Goal: Task Accomplishment & Management: Complete application form

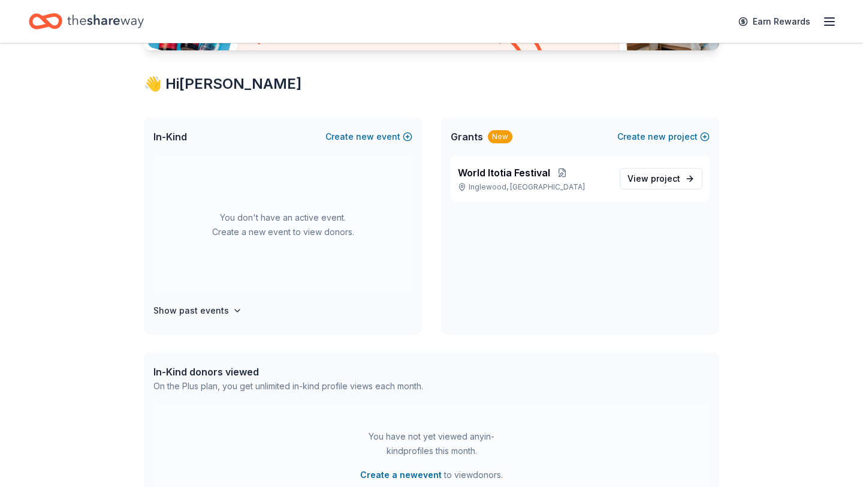
scroll to position [138, 0]
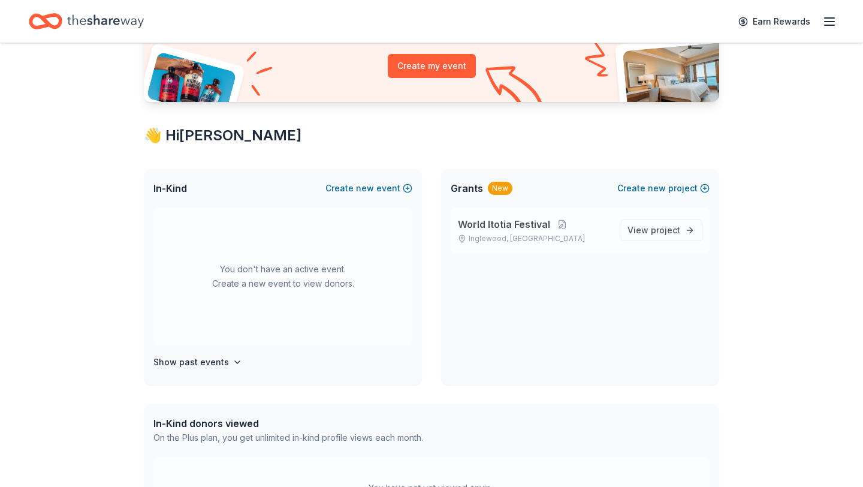
click at [493, 226] on span "World Itotia Festival" at bounding box center [504, 224] width 92 height 14
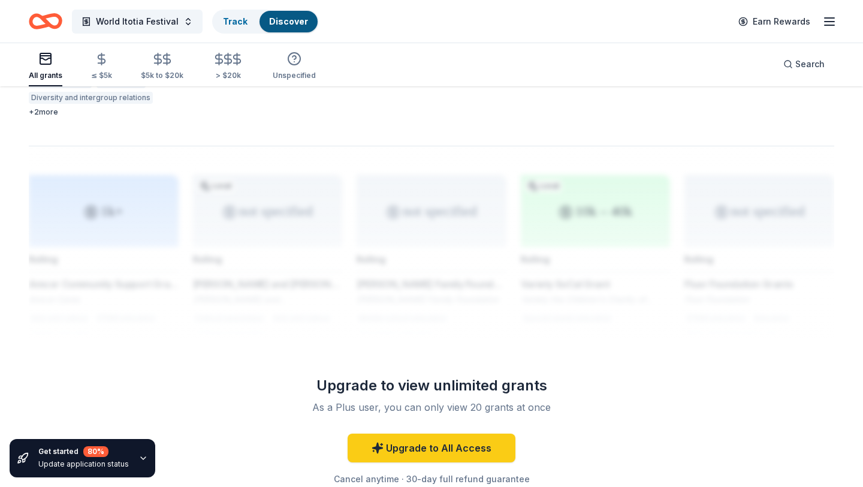
scroll to position [817, 0]
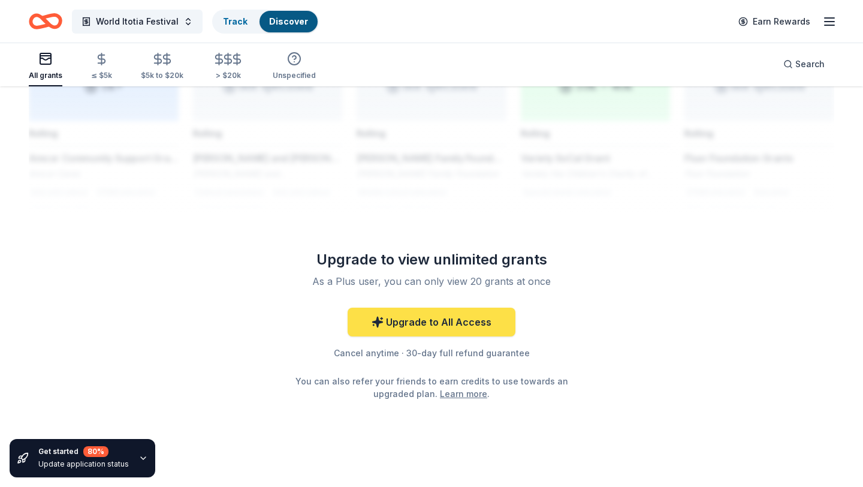
click at [482, 307] on link "Upgrade to All Access" at bounding box center [432, 321] width 168 height 29
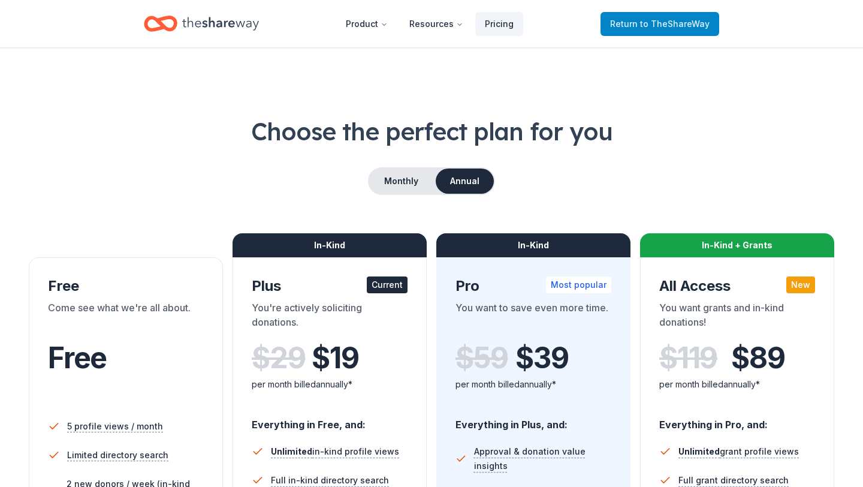
click at [654, 30] on span "Return to TheShareWay" at bounding box center [659, 24] width 99 height 14
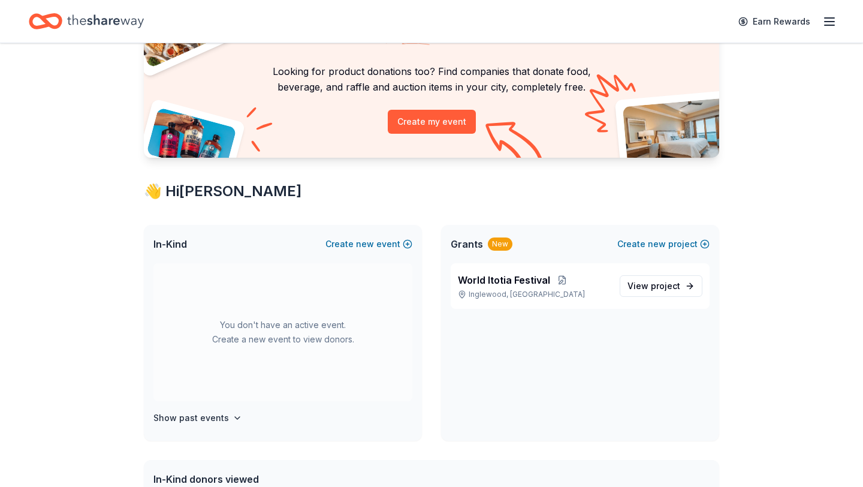
scroll to position [78, 0]
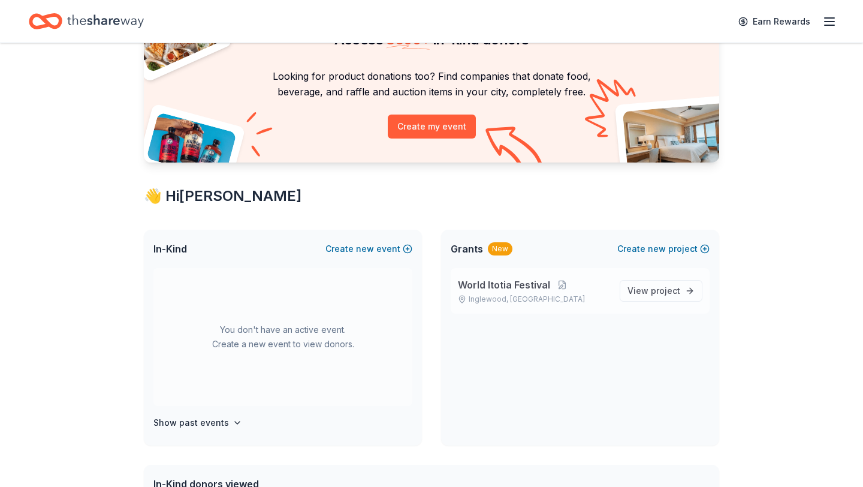
click at [521, 294] on p "Inglewood, CA" at bounding box center [534, 299] width 152 height 10
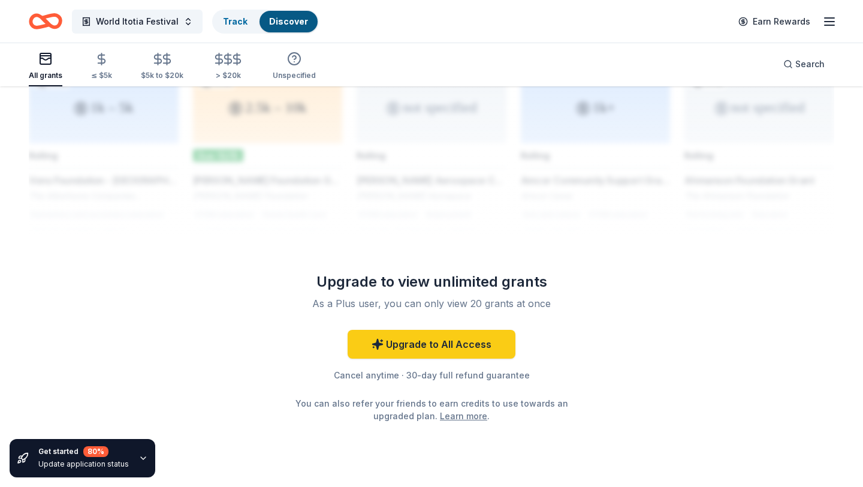
scroll to position [817, 0]
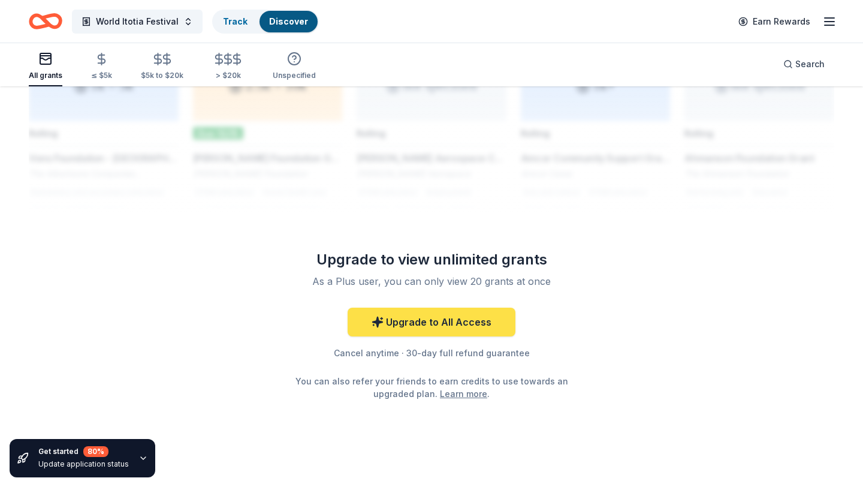
click at [469, 307] on link "Upgrade to All Access" at bounding box center [432, 321] width 168 height 29
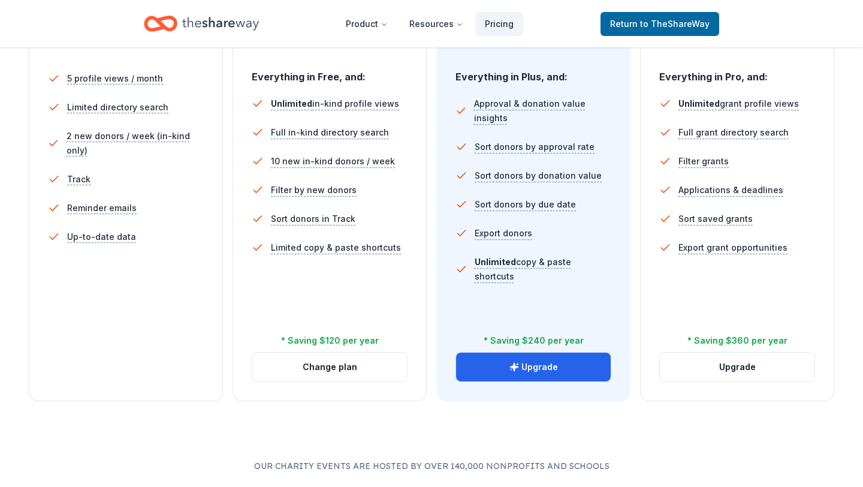
scroll to position [351, 0]
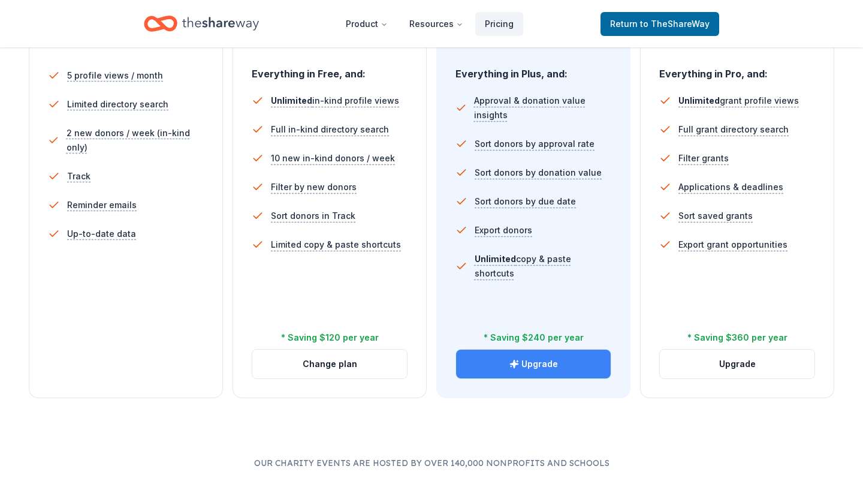
click at [518, 366] on icon "button" at bounding box center [514, 364] width 10 height 10
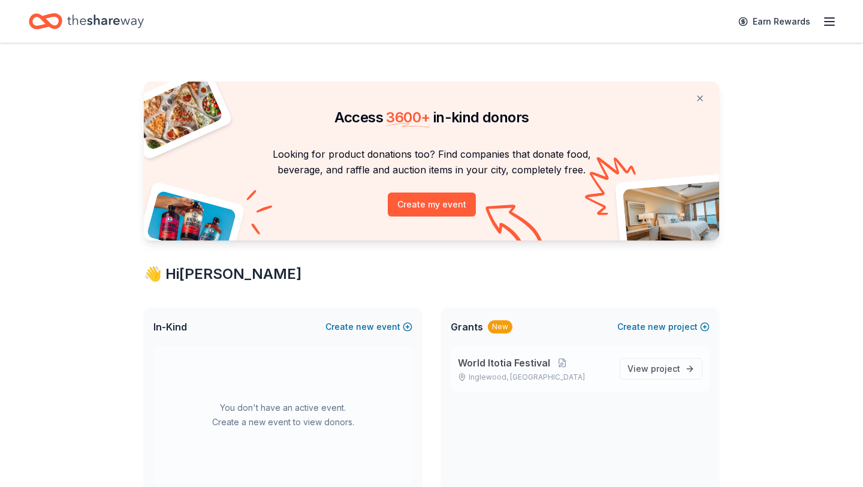
click at [511, 374] on p "Inglewood, [GEOGRAPHIC_DATA]" at bounding box center [534, 377] width 152 height 10
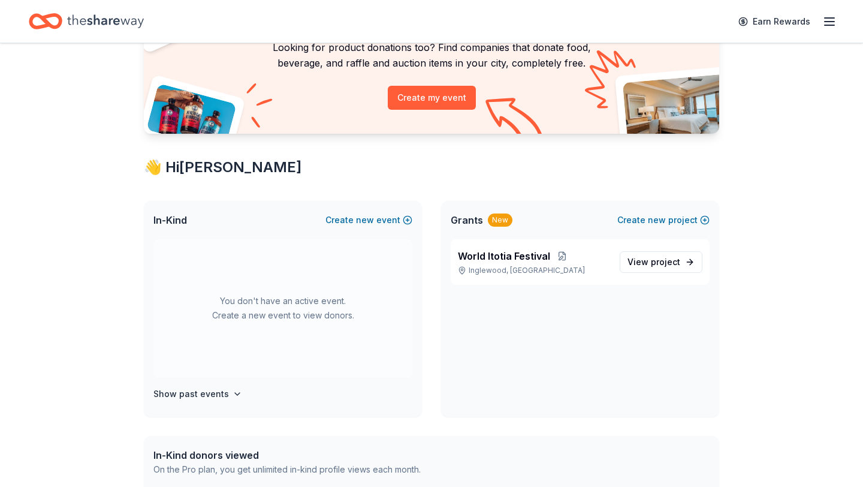
scroll to position [105, 0]
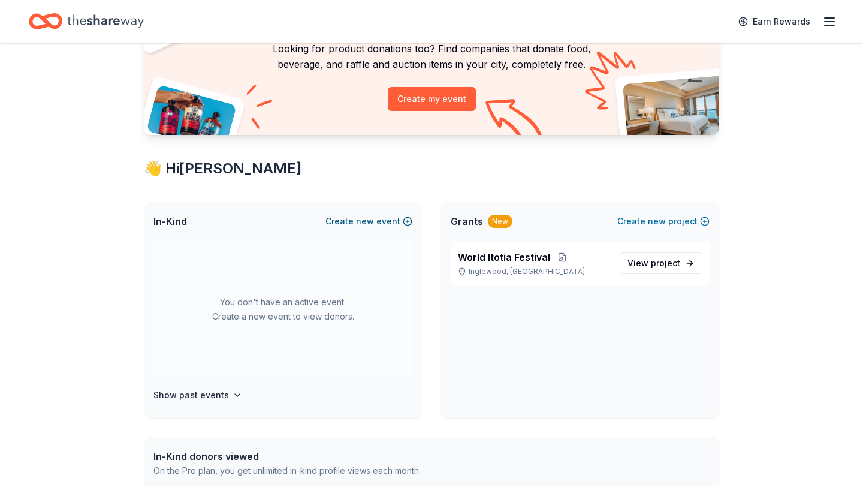
click at [377, 222] on button "Create new event" at bounding box center [368, 221] width 87 height 14
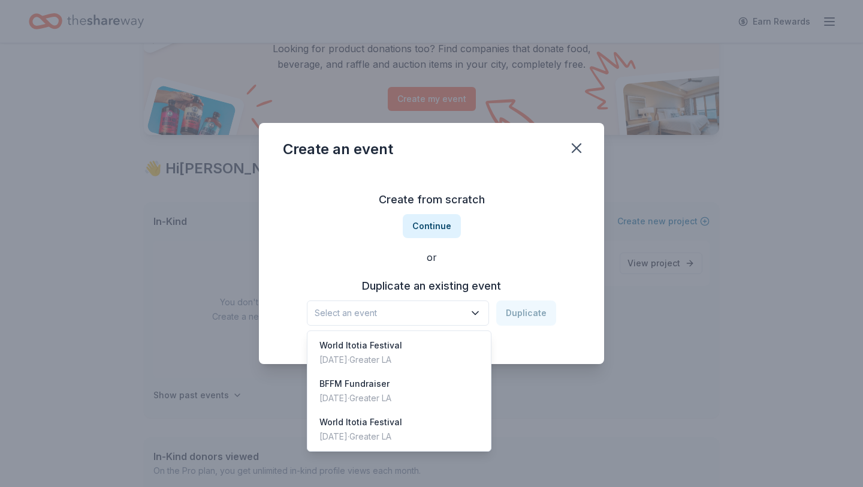
click at [478, 312] on icon "button" at bounding box center [475, 313] width 12 height 12
click at [391, 380] on div "BFFM Fundraiser" at bounding box center [355, 383] width 72 height 14
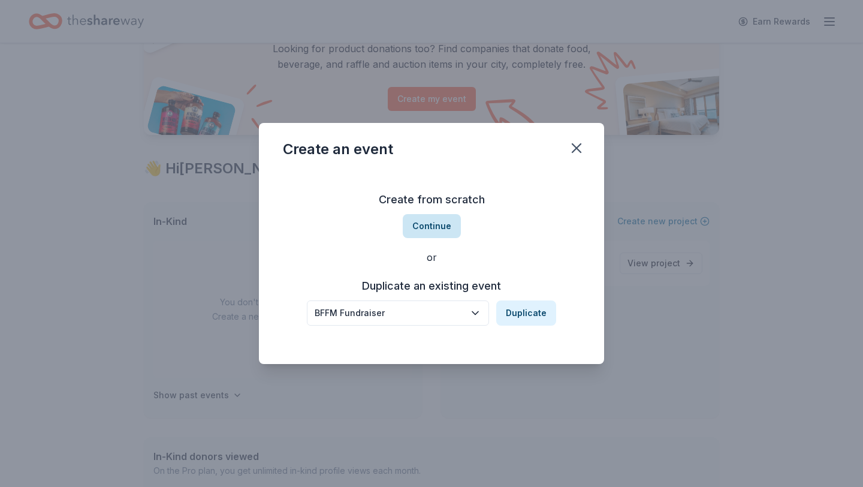
click at [434, 226] on button "Continue" at bounding box center [432, 226] width 58 height 24
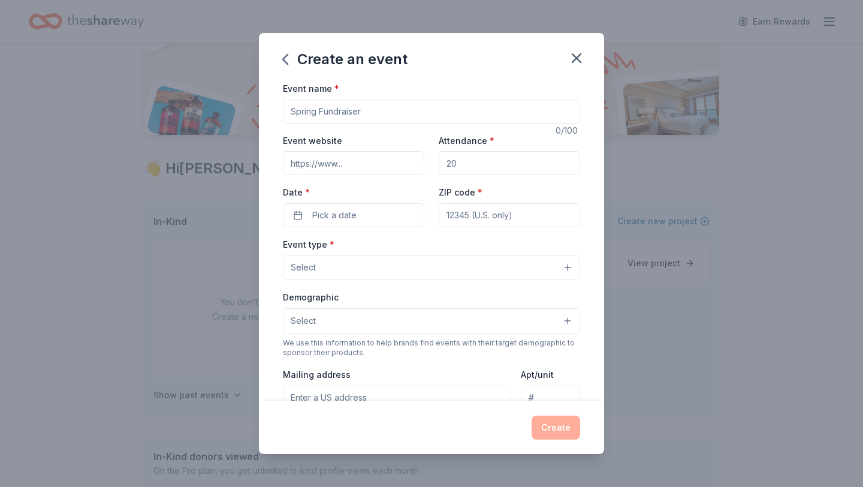
click at [372, 108] on input "Event name *" at bounding box center [431, 111] width 297 height 24
type input "BFFM Fundraiser"
click at [382, 163] on input "Event website" at bounding box center [353, 163] width 141 height 24
type input "[DOMAIN_NAME]"
click at [473, 168] on input "Attendance *" at bounding box center [509, 163] width 141 height 24
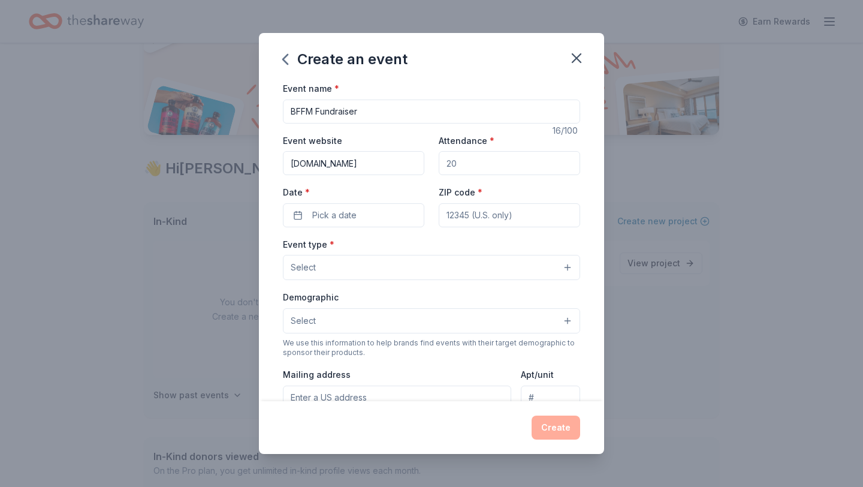
type input "500"
click at [377, 215] on button "Pick a date" at bounding box center [353, 215] width 141 height 24
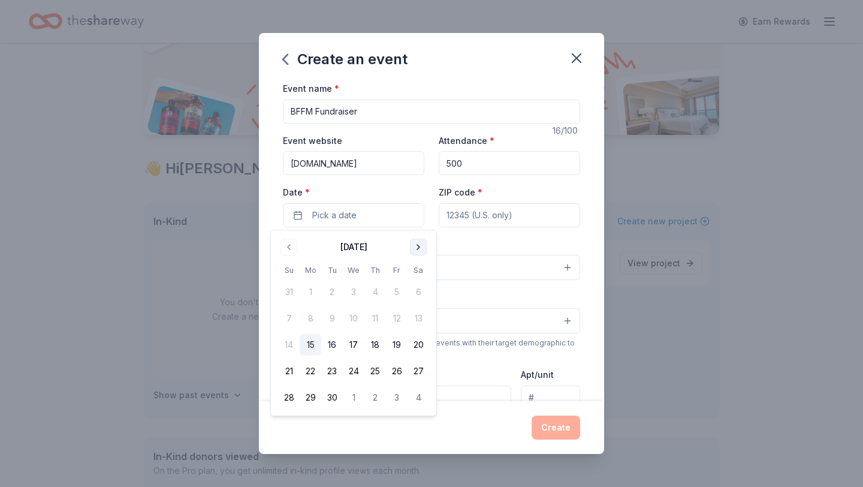
click at [417, 244] on button "Go to next month" at bounding box center [418, 246] width 17 height 17
click at [419, 292] on button "6" at bounding box center [418, 292] width 22 height 22
click at [516, 213] on input "ZIP code *" at bounding box center [509, 215] width 141 height 24
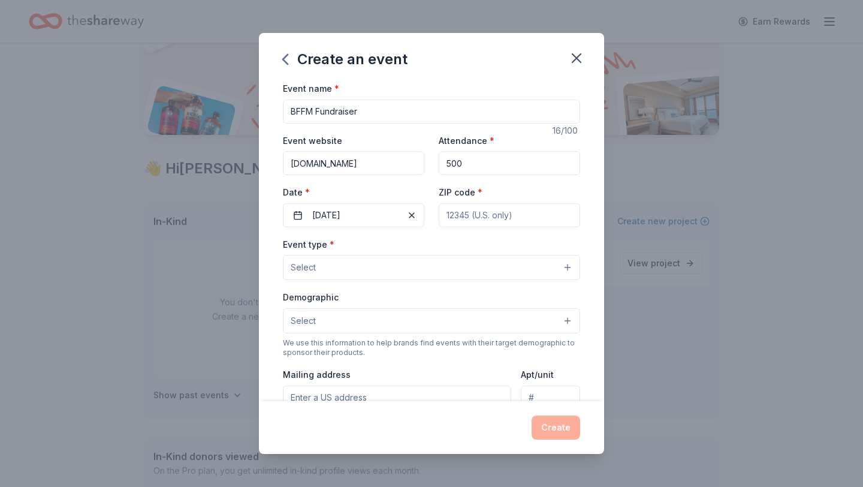
type input "90405"
click at [489, 270] on button "Select" at bounding box center [431, 267] width 297 height 25
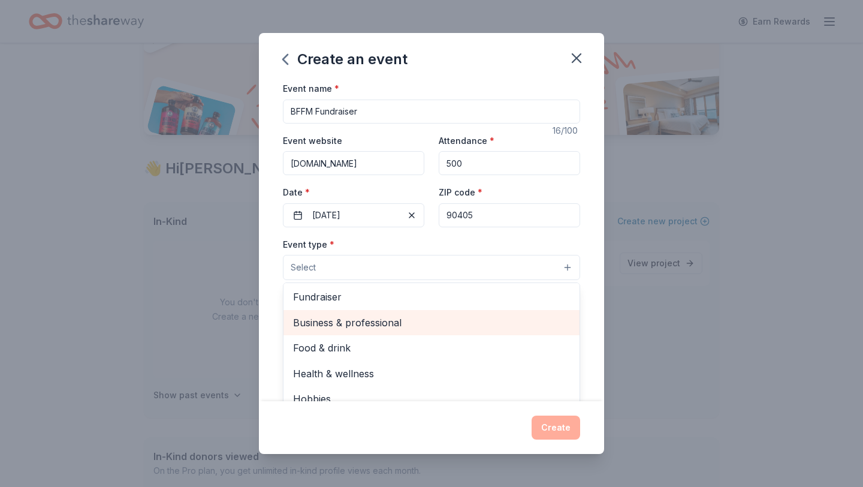
scroll to position [0, 0]
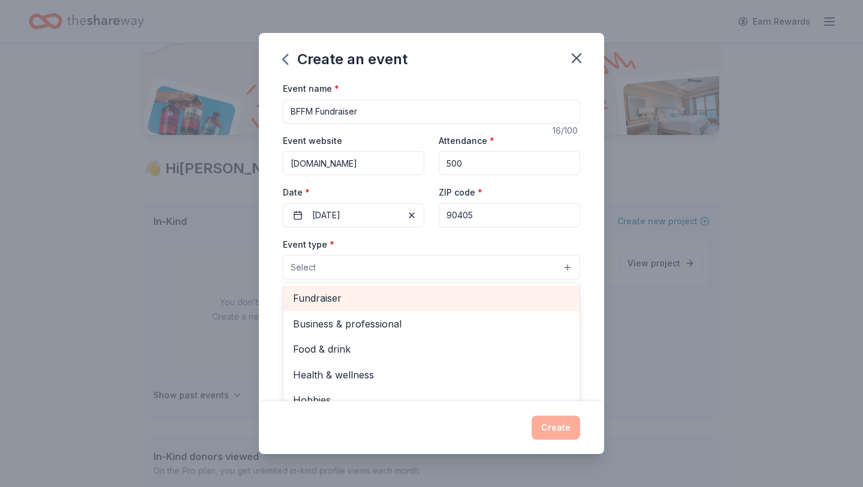
click at [329, 300] on span "Fundraiser" at bounding box center [431, 298] width 277 height 16
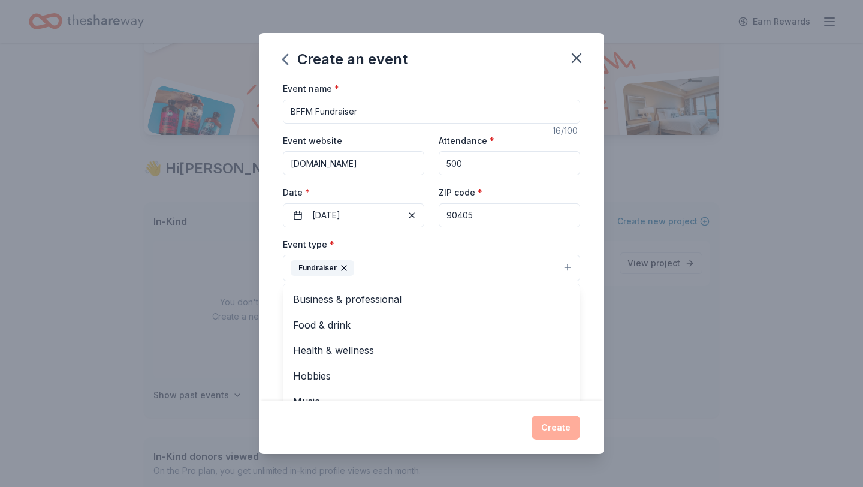
click at [273, 232] on div "Event name * BFFM Fundraiser 16 /100 Event website www.balletfolkloricoflordema…" at bounding box center [431, 241] width 345 height 320
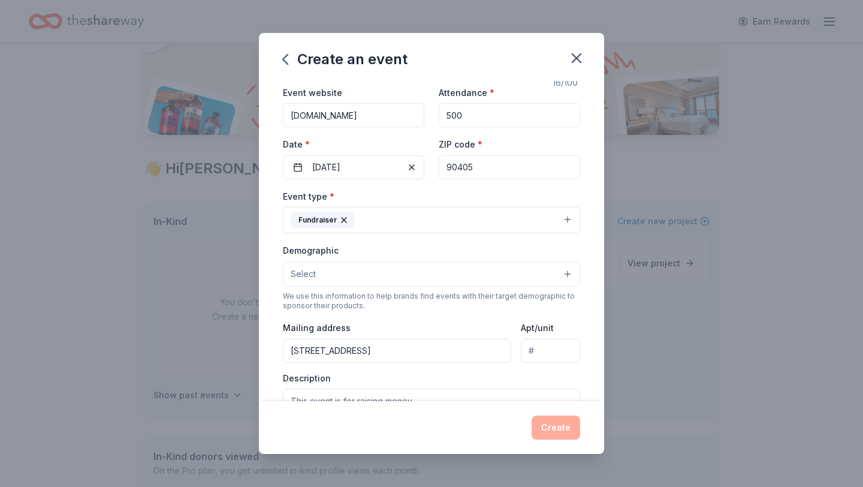
scroll to position [50, 0]
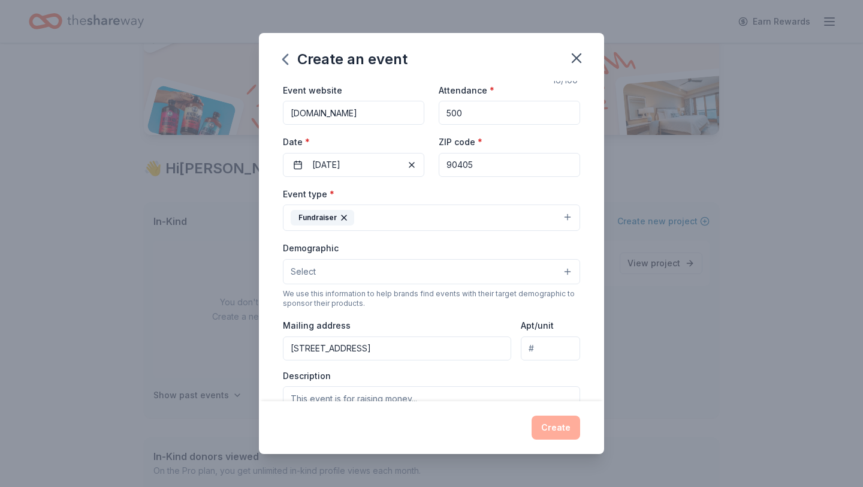
click at [568, 273] on button "Select" at bounding box center [431, 271] width 297 height 25
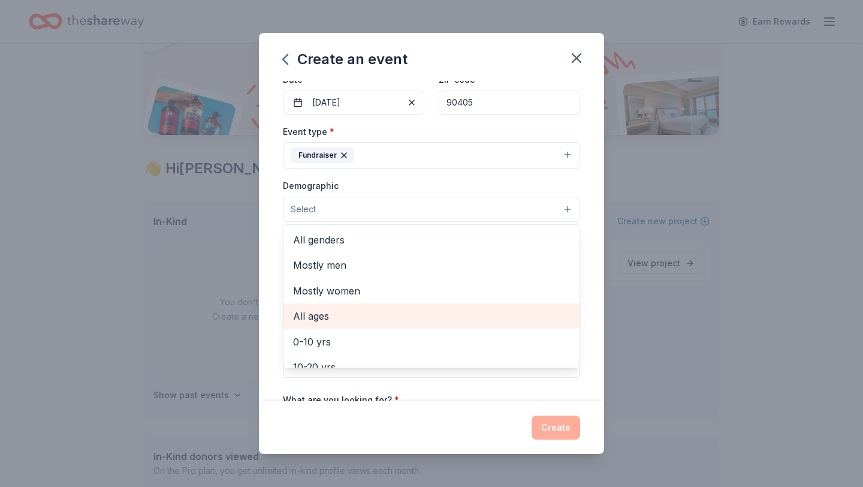
scroll to position [110, 0]
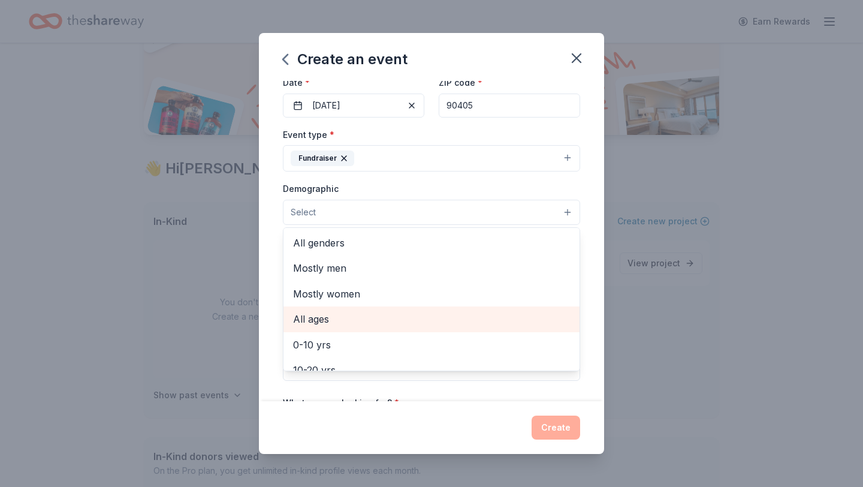
click at [350, 317] on span "All ages" at bounding box center [431, 319] width 277 height 16
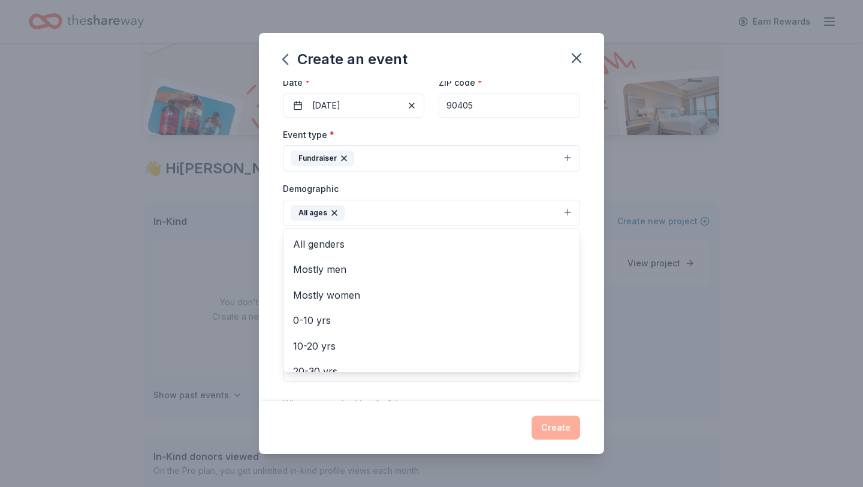
click at [512, 188] on div "Demographic All ages All genders Mostly men Mostly women 0-10 yrs 10-20 yrs 20-…" at bounding box center [431, 203] width 297 height 45
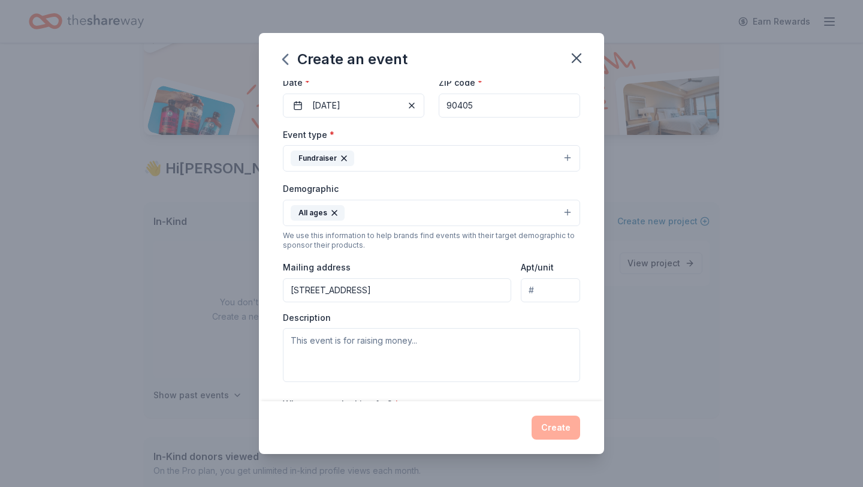
click at [377, 296] on input "1900 Pico Blvd" at bounding box center [397, 290] width 228 height 24
type input "910 Walnut St"
click at [469, 256] on div "Event type * Fundraiser Demographic All ages We use this information to help br…" at bounding box center [431, 254] width 297 height 255
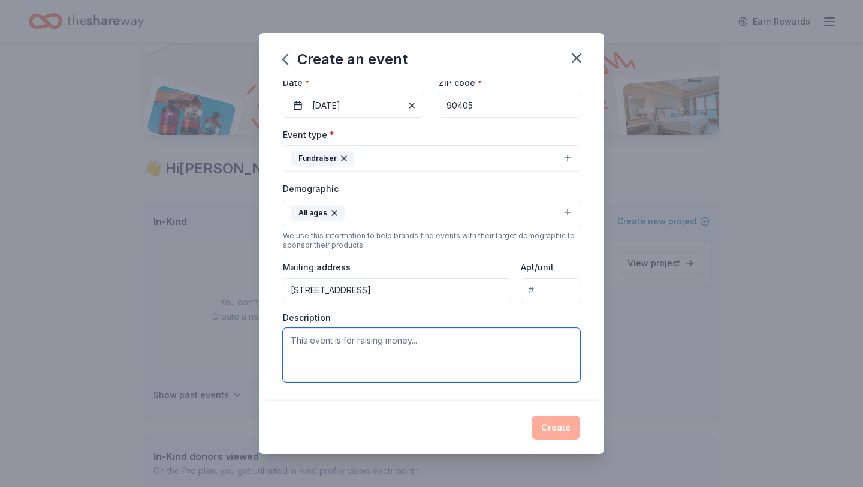
click at [348, 334] on textarea at bounding box center [431, 355] width 297 height 54
type textarea "Annual Dance Performance"
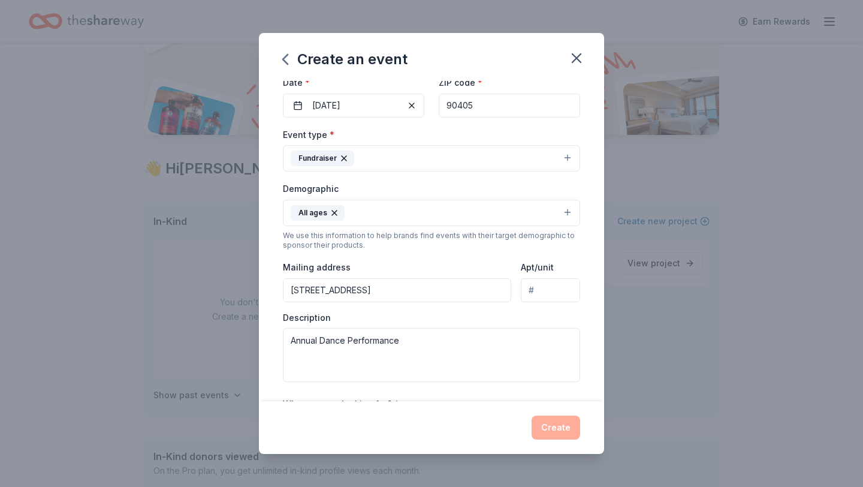
click at [475, 252] on div "Event type * Fundraiser Demographic All ages We use this information to help br…" at bounding box center [431, 254] width 297 height 255
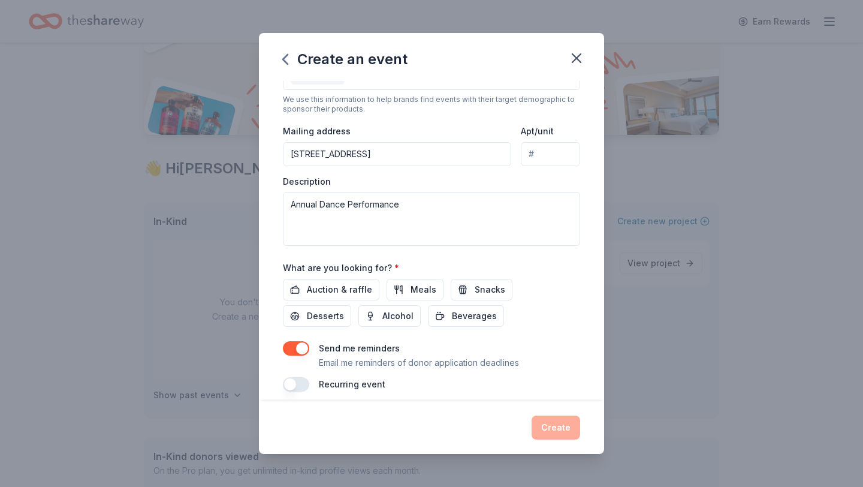
scroll to position [255, 0]
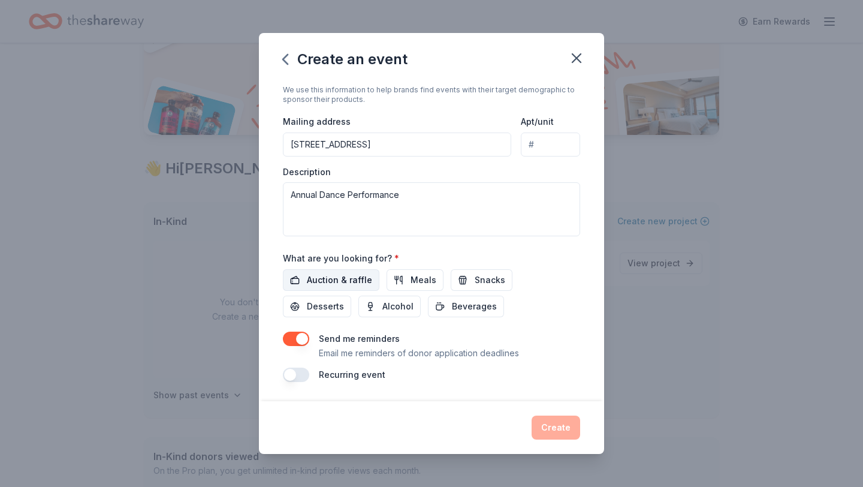
click at [361, 279] on span "Auction & raffle" at bounding box center [339, 280] width 65 height 14
click at [466, 282] on button "Snacks" at bounding box center [482, 280] width 62 height 22
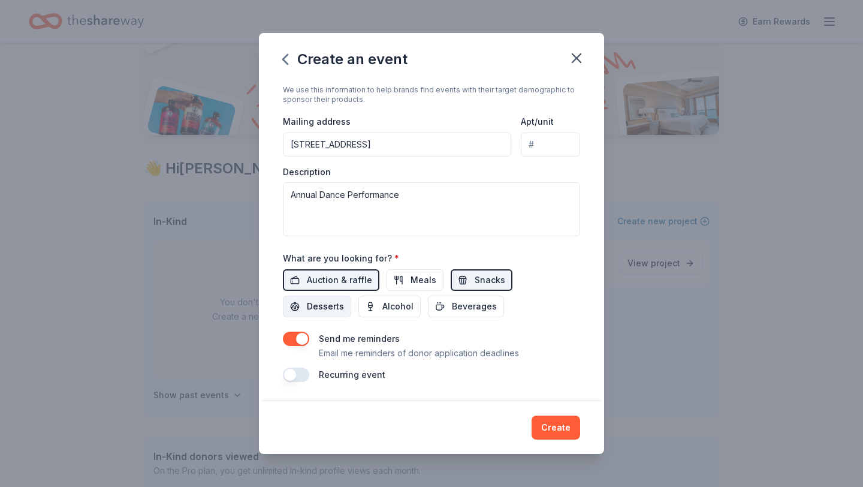
click at [344, 299] on span "Desserts" at bounding box center [325, 306] width 37 height 14
click at [452, 307] on span "Beverages" at bounding box center [474, 306] width 45 height 14
click at [295, 377] on button "button" at bounding box center [296, 374] width 26 height 14
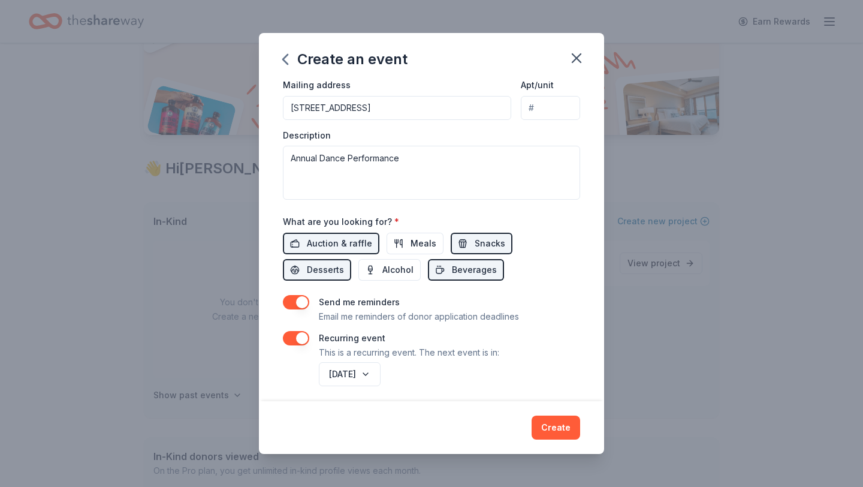
scroll to position [298, 0]
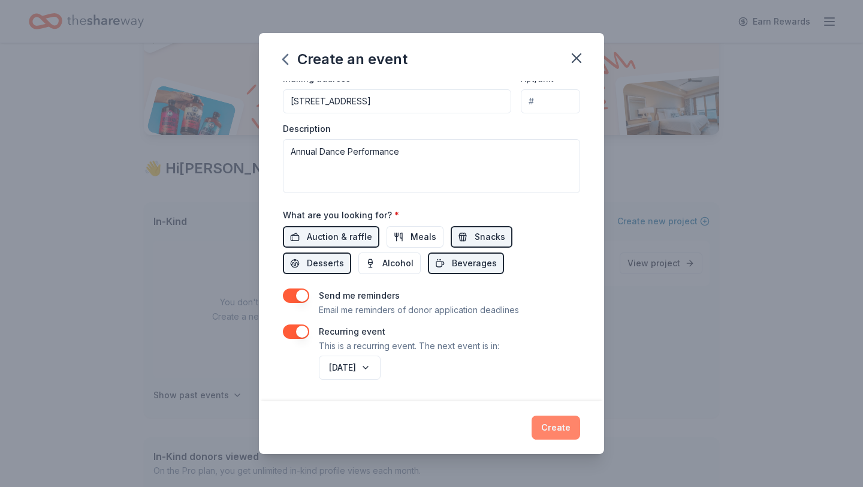
click at [552, 436] on button "Create" at bounding box center [555, 427] width 49 height 24
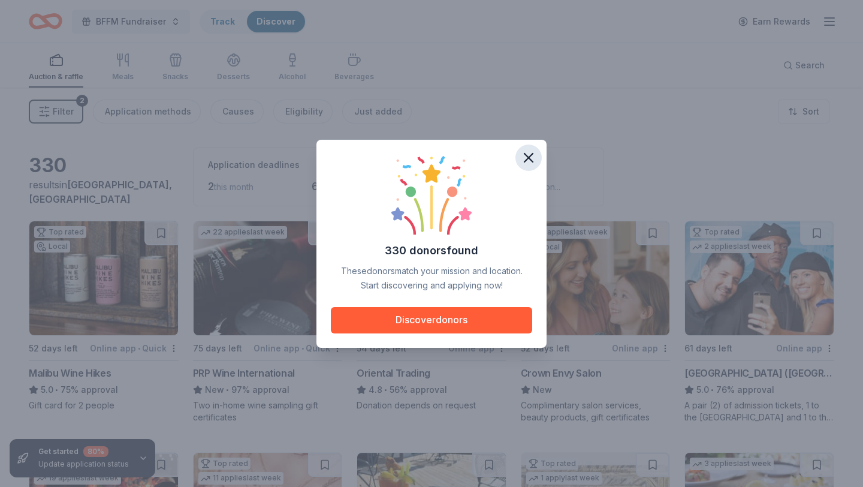
click at [530, 156] on icon "button" at bounding box center [528, 157] width 8 height 8
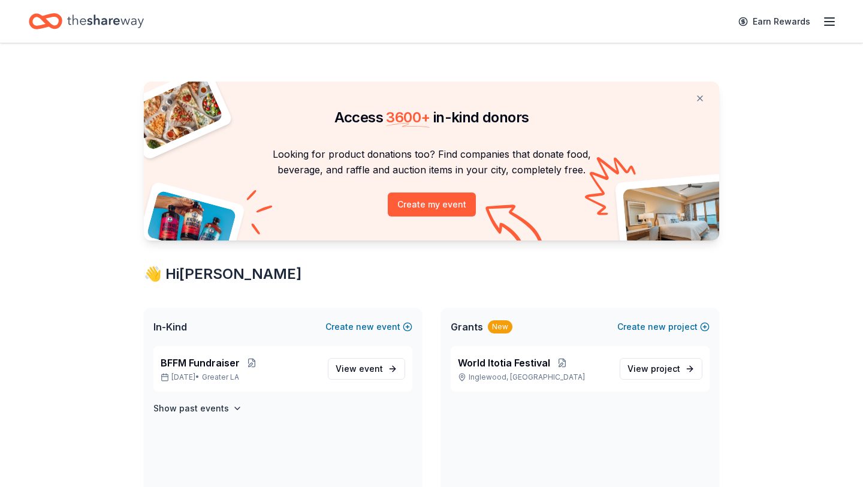
scroll to position [105, 0]
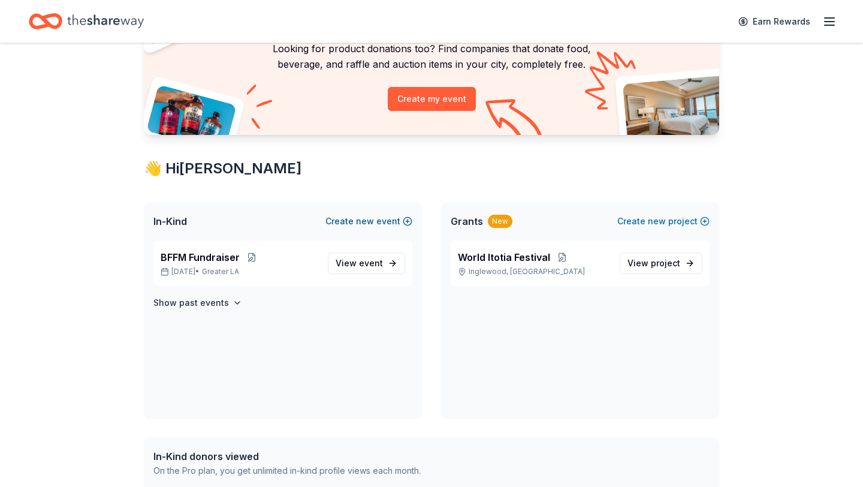
click at [377, 218] on button "Create new event" at bounding box center [368, 221] width 87 height 14
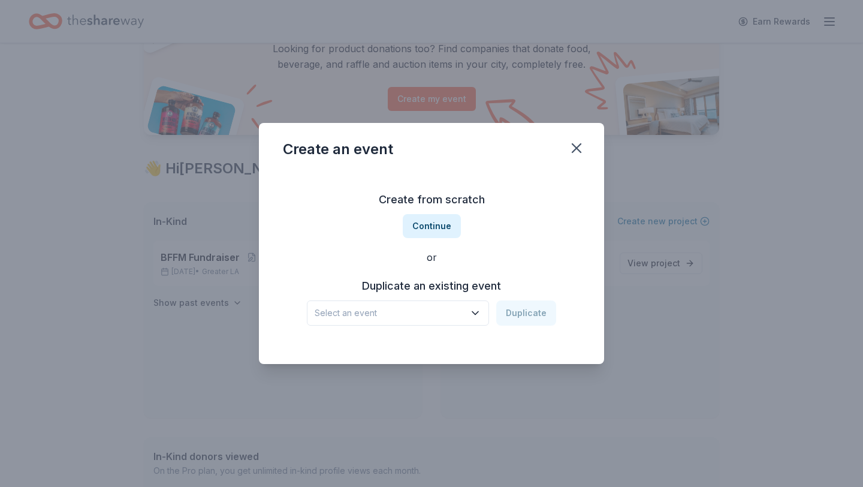
click at [479, 314] on icon "button" at bounding box center [475, 313] width 12 height 12
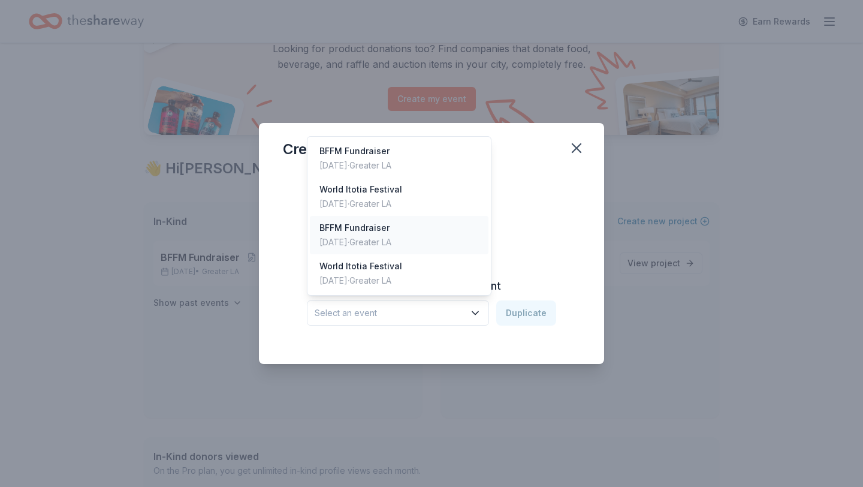
click at [358, 249] on div "BFFM Fundraiser May 10, 2025 · Greater LA" at bounding box center [399, 235] width 179 height 38
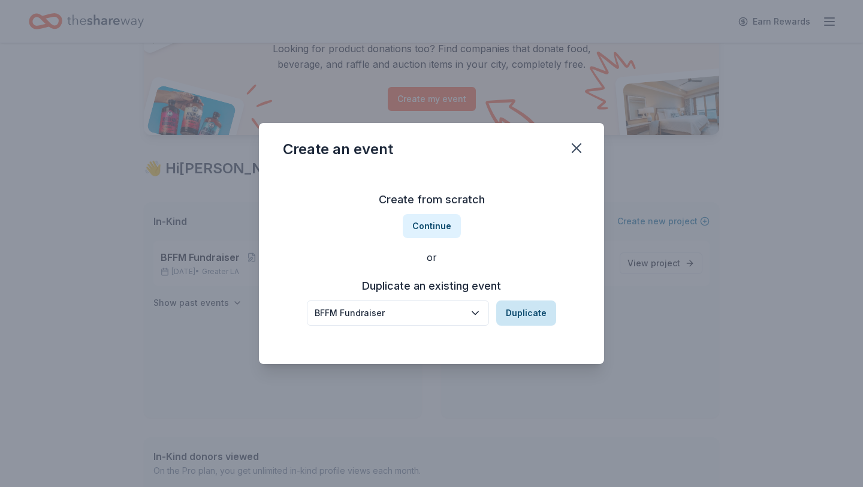
click at [525, 318] on button "Duplicate" at bounding box center [526, 312] width 60 height 25
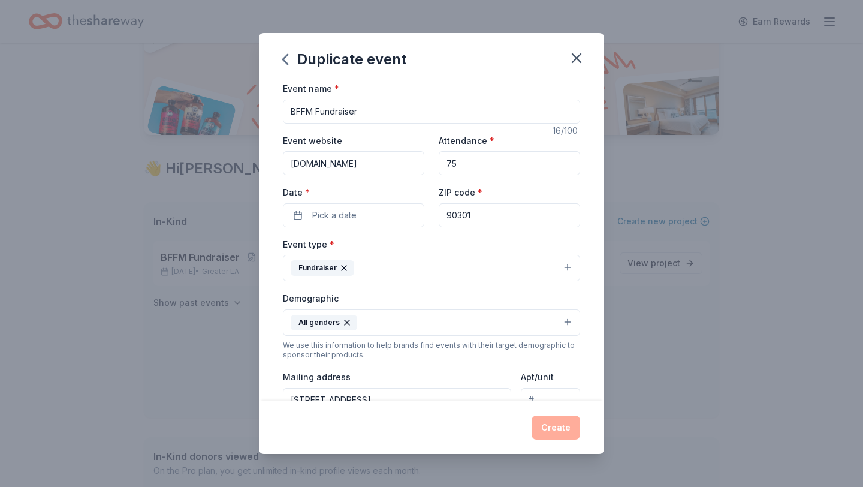
click at [368, 113] on input "BFFM Fundraiser" at bounding box center [431, 111] width 297 height 24
type input "B"
type input "Noche Bohemia"
click at [470, 167] on input "75" at bounding box center [509, 163] width 141 height 24
type input "7"
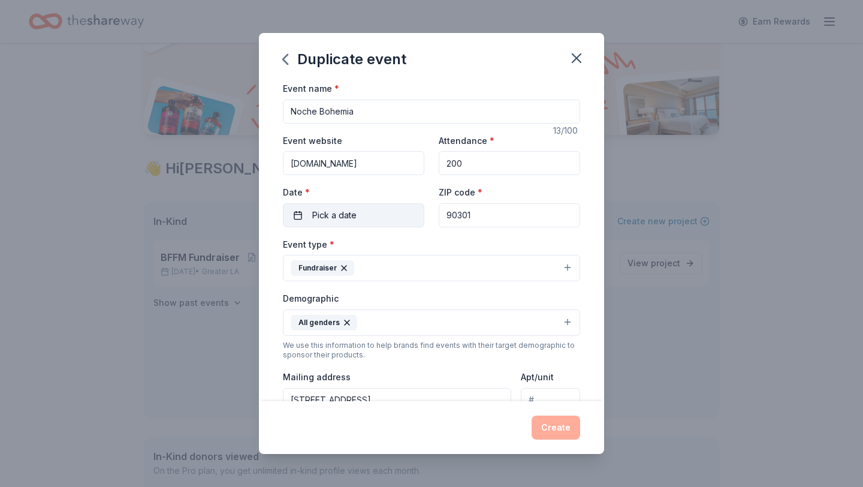
type input "200"
click at [338, 215] on span "Pick a date" at bounding box center [334, 215] width 44 height 14
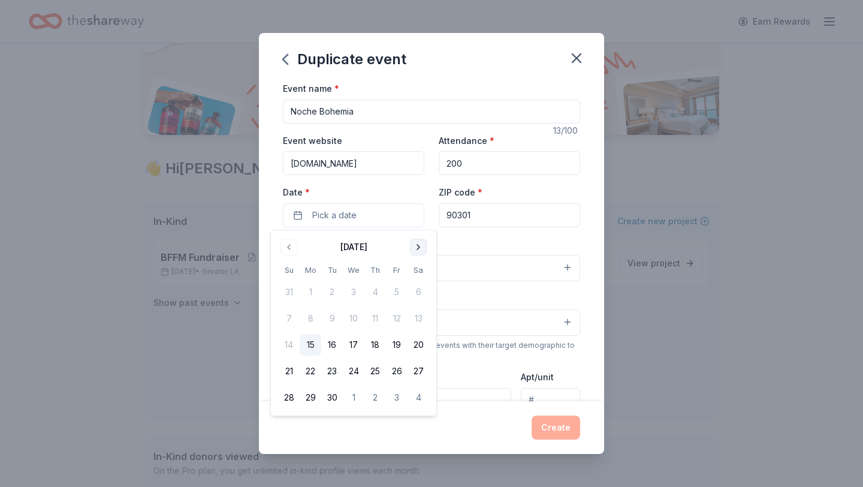
click at [421, 246] on button "Go to next month" at bounding box center [418, 246] width 17 height 17
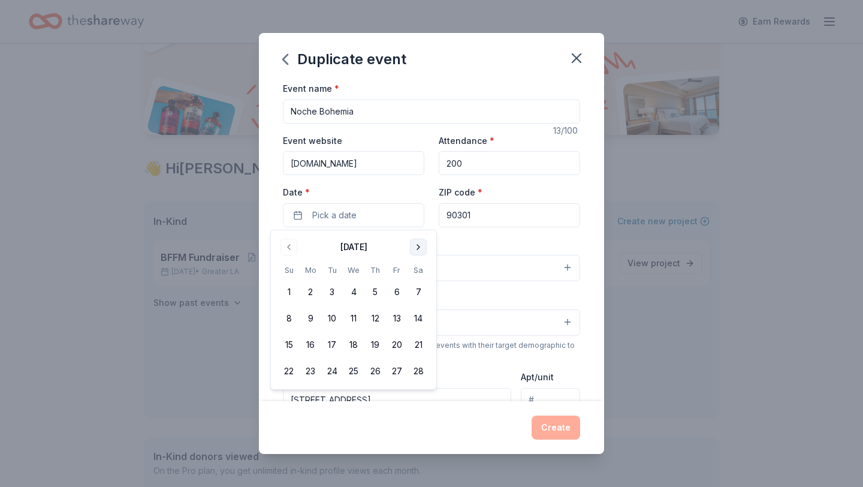
click at [421, 246] on button "Go to next month" at bounding box center [418, 246] width 17 height 17
click at [290, 241] on button "Go to previous month" at bounding box center [288, 246] width 17 height 17
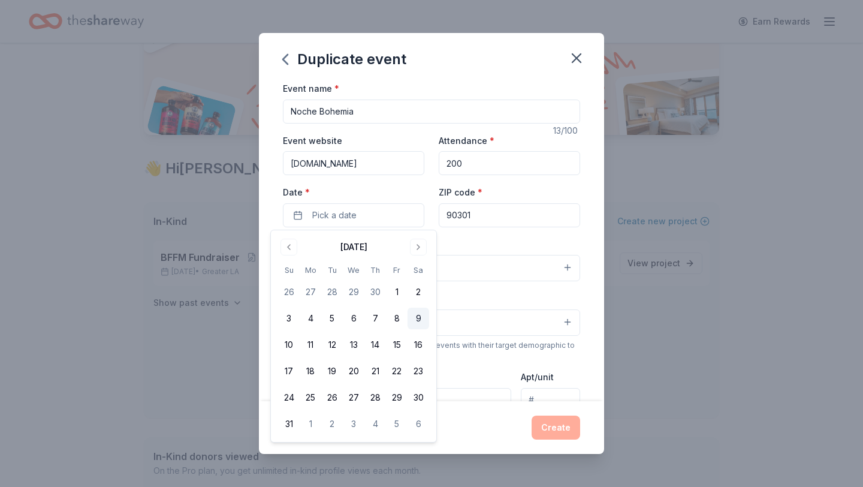
click at [422, 318] on button "9" at bounding box center [418, 318] width 22 height 22
click at [516, 234] on div "Event name * Noche Bohemia 13 /100 Event website www.balletfolkloricoflordemayo…" at bounding box center [431, 359] width 297 height 556
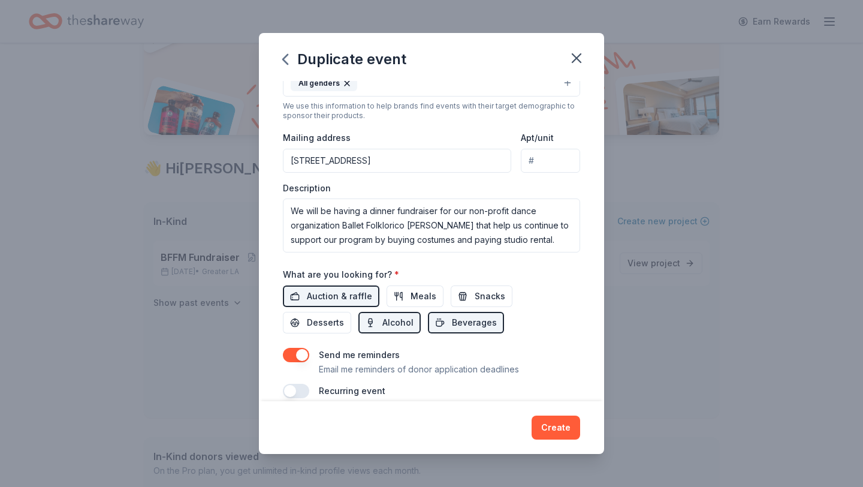
scroll to position [237, 0]
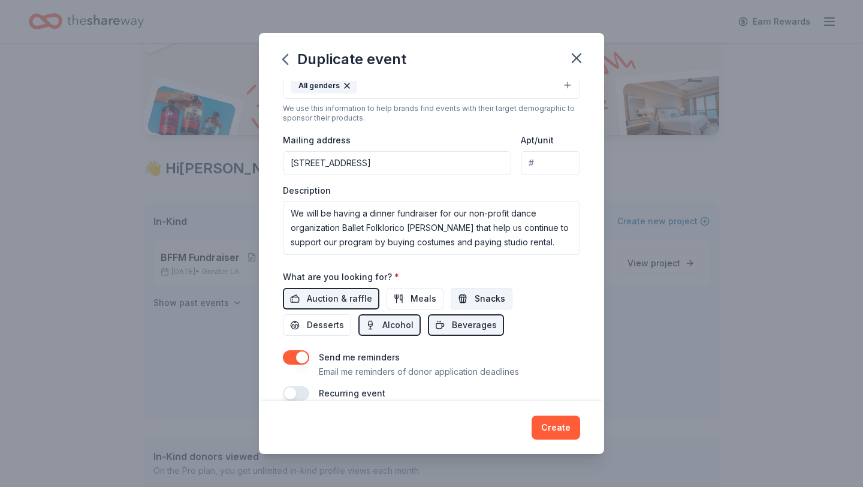
click at [479, 300] on span "Snacks" at bounding box center [490, 298] width 31 height 14
click at [344, 318] on span "Desserts" at bounding box center [325, 325] width 37 height 14
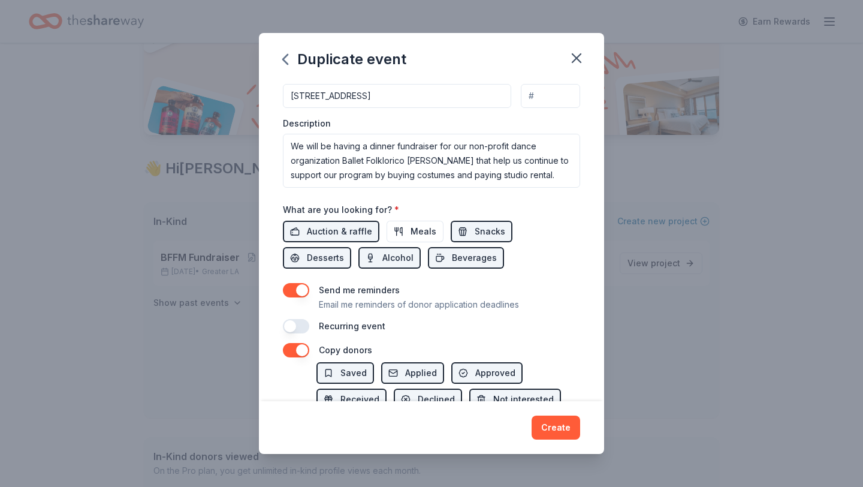
scroll to position [310, 0]
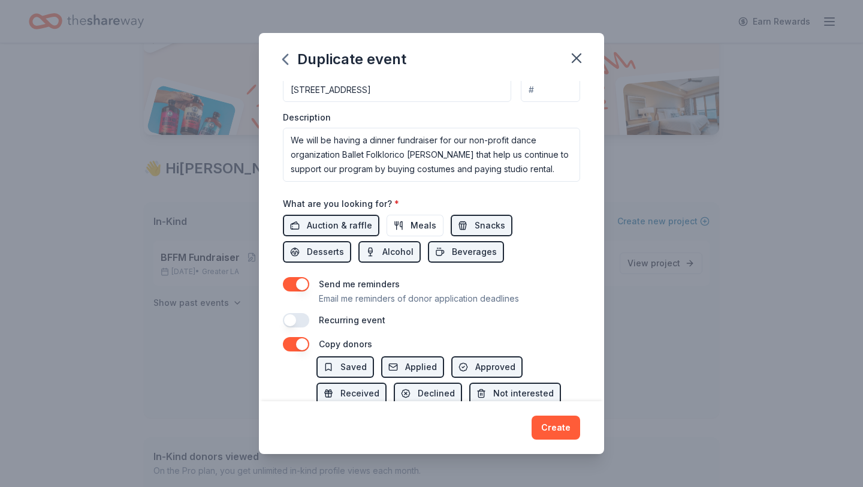
click at [296, 321] on button "button" at bounding box center [296, 320] width 26 height 14
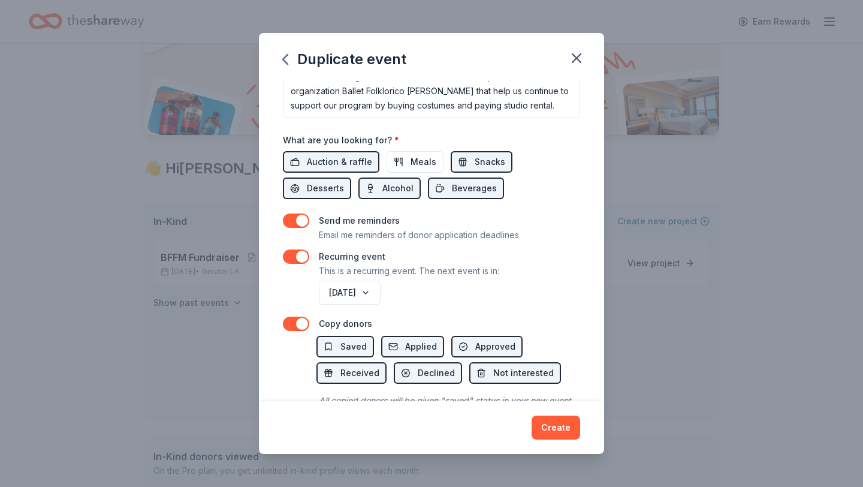
scroll to position [416, 0]
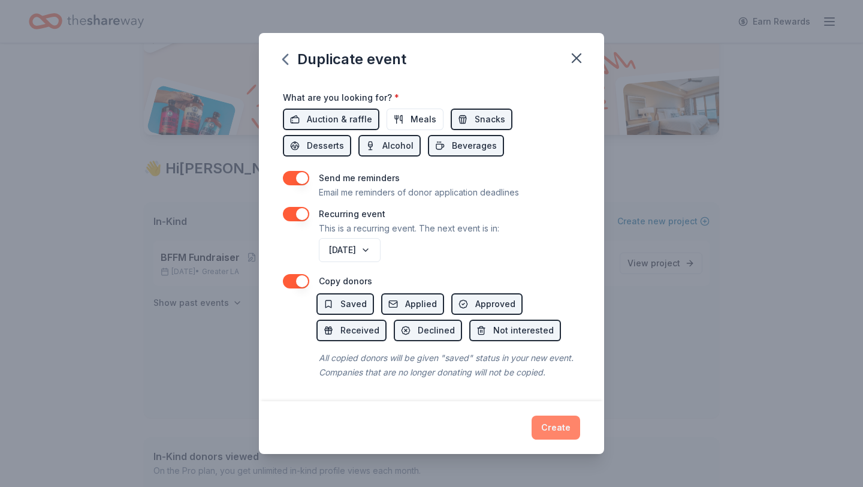
click at [565, 432] on button "Create" at bounding box center [555, 427] width 49 height 24
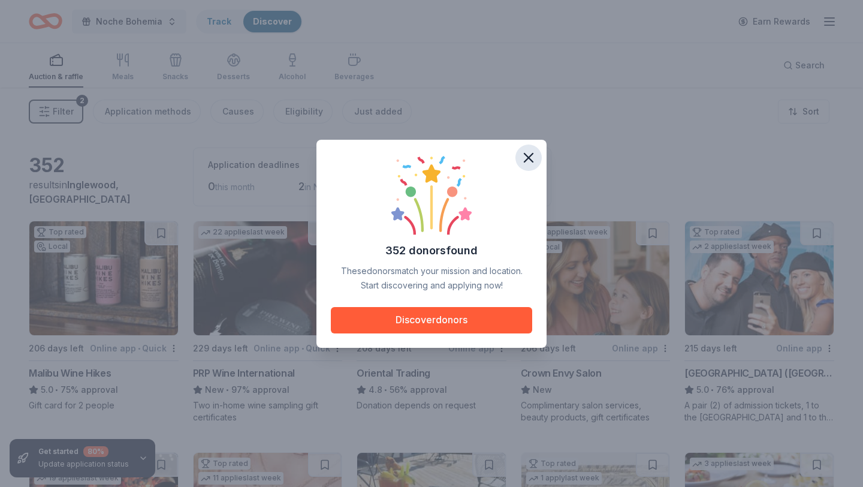
click at [530, 155] on icon "button" at bounding box center [528, 157] width 8 height 8
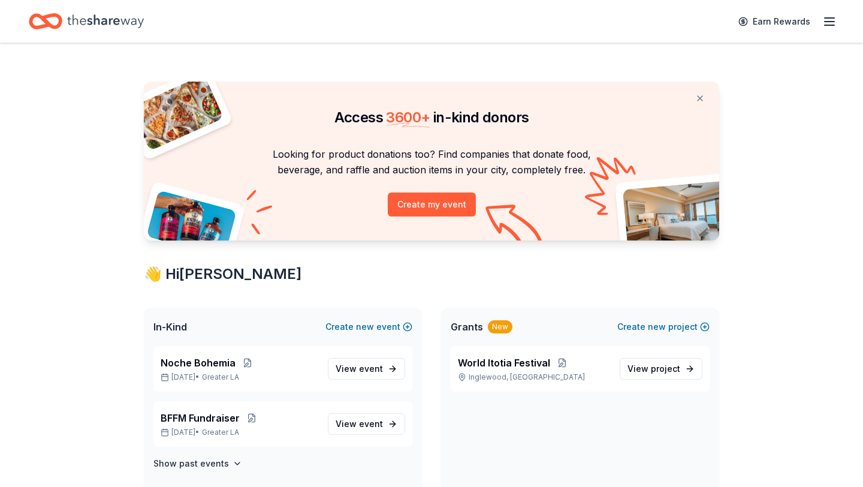
scroll to position [105, 0]
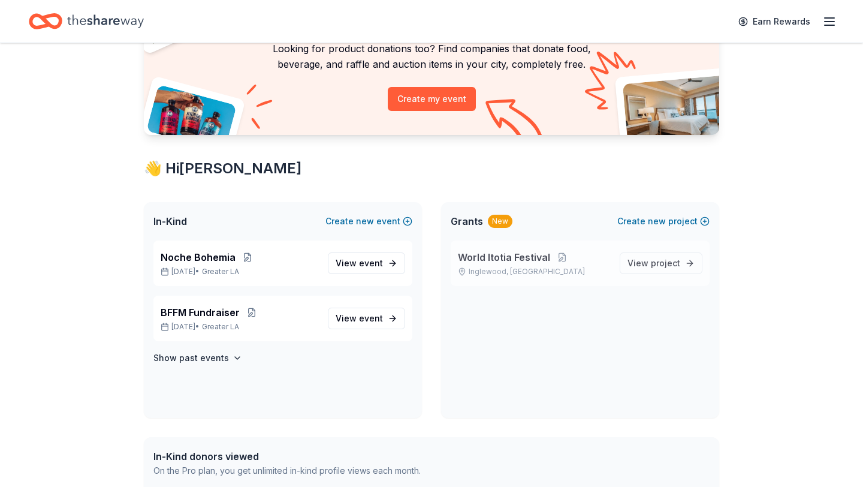
click at [508, 262] on span "World Itotia Festival" at bounding box center [504, 257] width 92 height 14
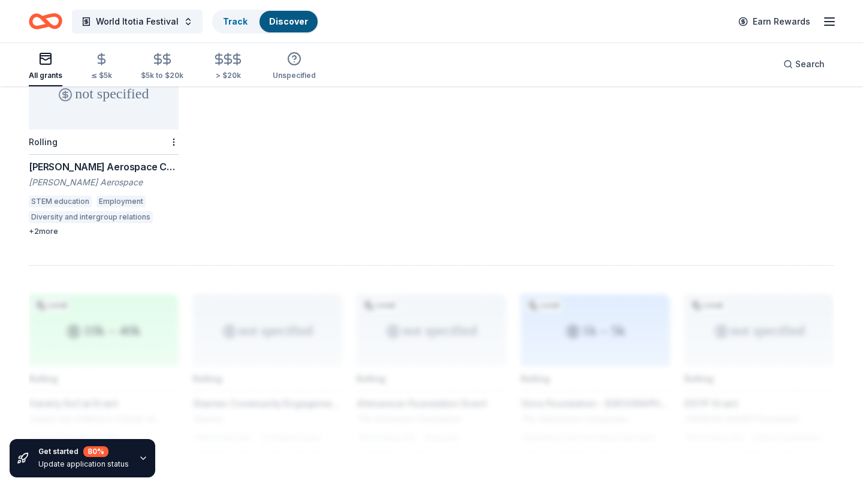
scroll to position [817, 0]
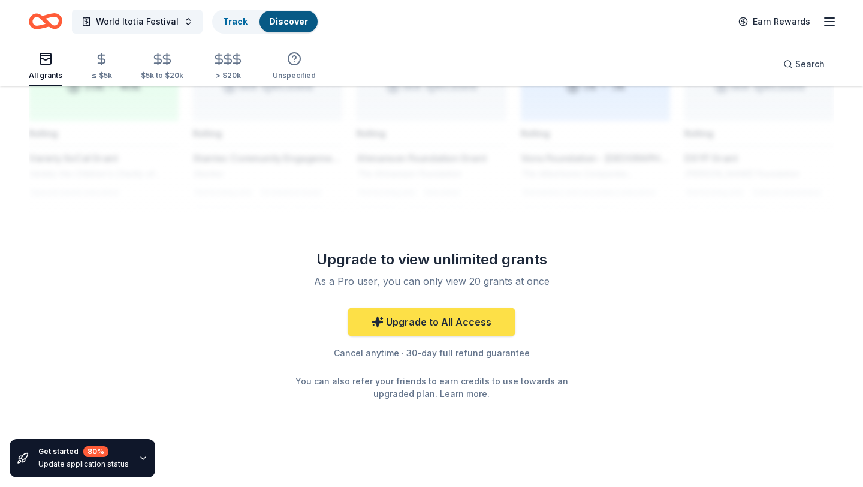
click at [476, 307] on link "Upgrade to All Access" at bounding box center [432, 321] width 168 height 29
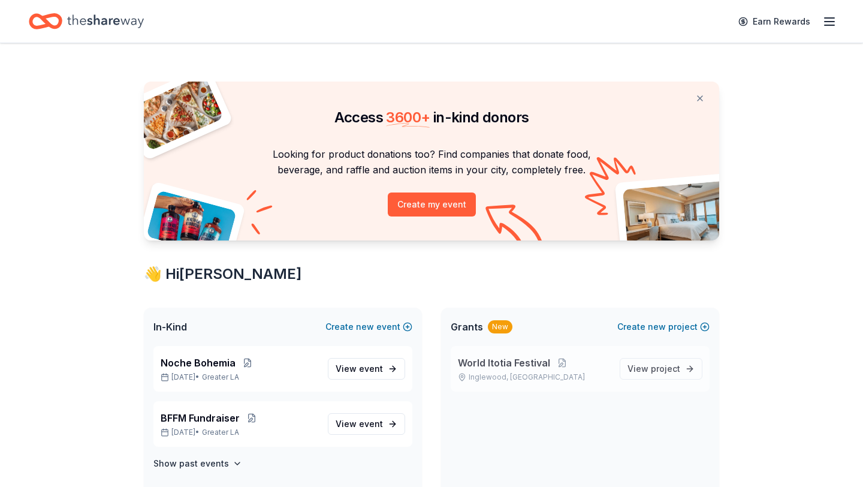
click at [506, 370] on div "World Itotia Festival Inglewood, CA" at bounding box center [534, 368] width 152 height 26
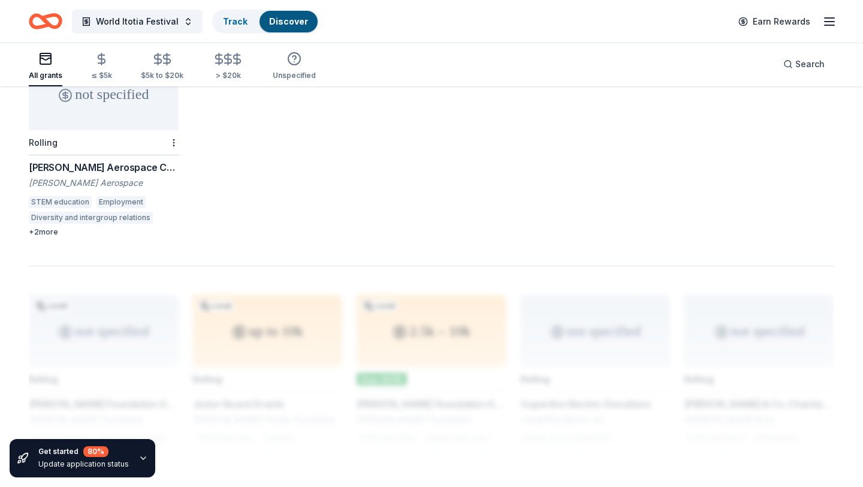
scroll to position [573, 0]
click at [49, 225] on div "+ 2 more" at bounding box center [104, 230] width 150 height 10
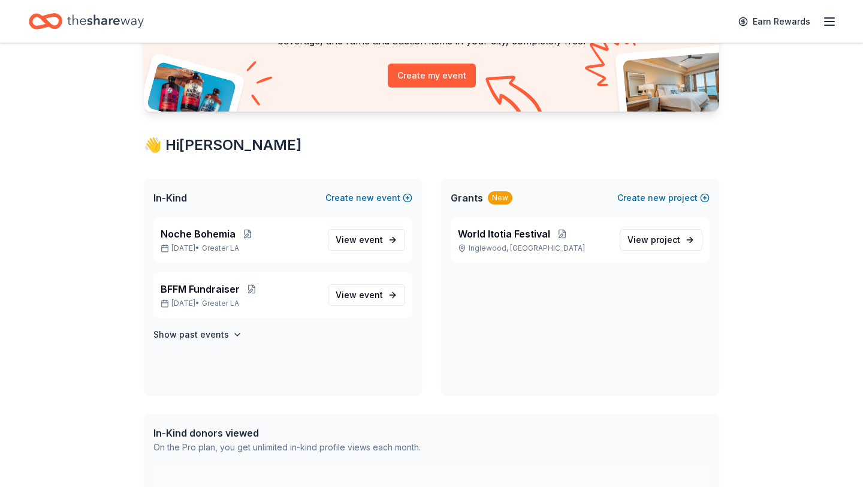
scroll to position [111, 0]
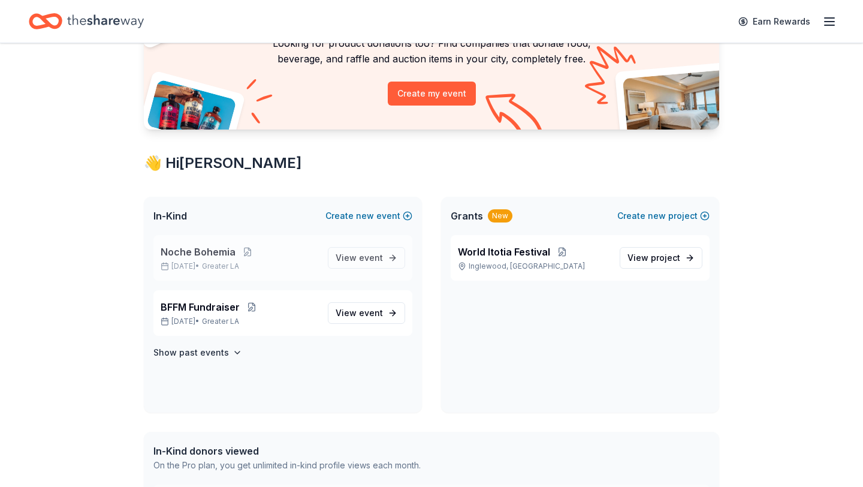
click at [204, 254] on span "Noche Bohemia" at bounding box center [198, 251] width 75 height 14
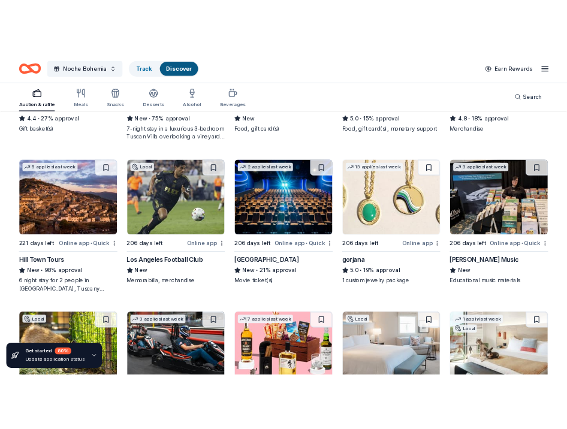
scroll to position [2578, 0]
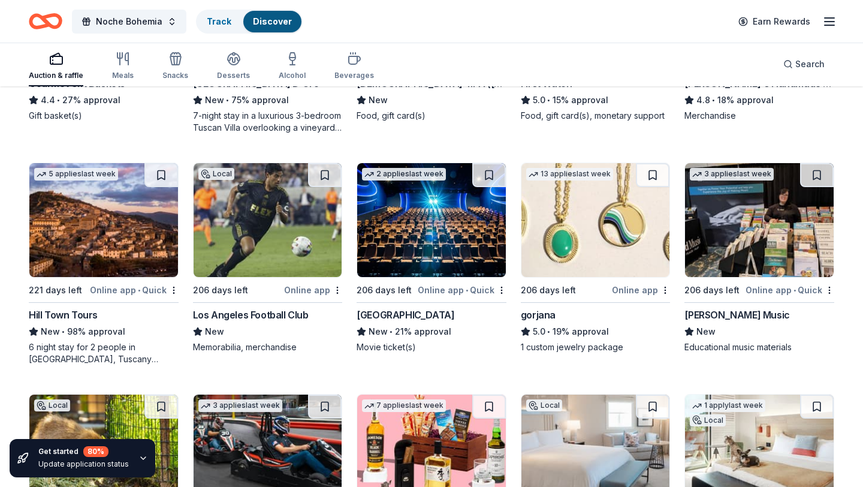
click at [73, 260] on img at bounding box center [103, 220] width 149 height 114
click at [425, 262] on img at bounding box center [431, 220] width 149 height 114
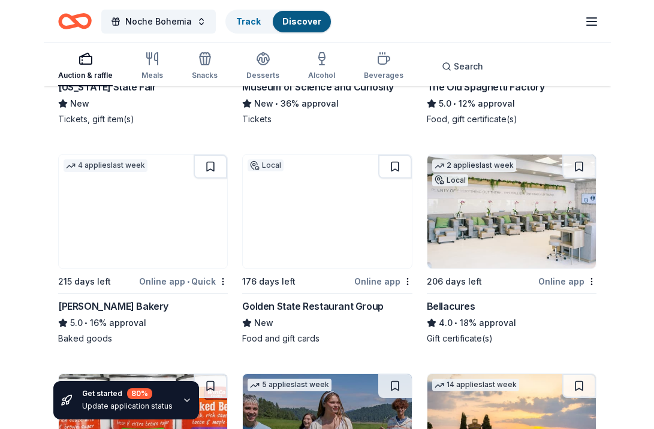
scroll to position [3243, 0]
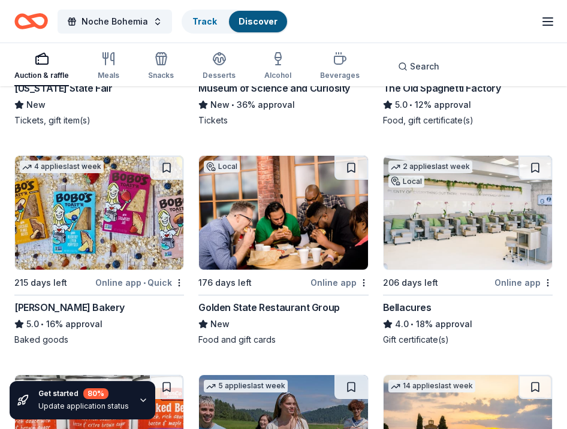
click at [414, 307] on div "Bellacures" at bounding box center [407, 307] width 49 height 14
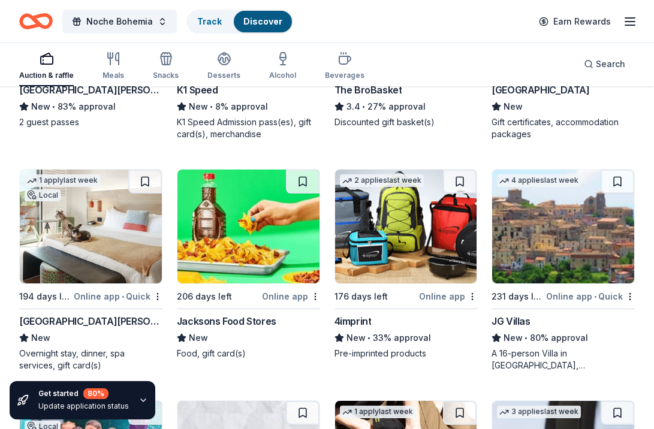
scroll to position [3708, 0]
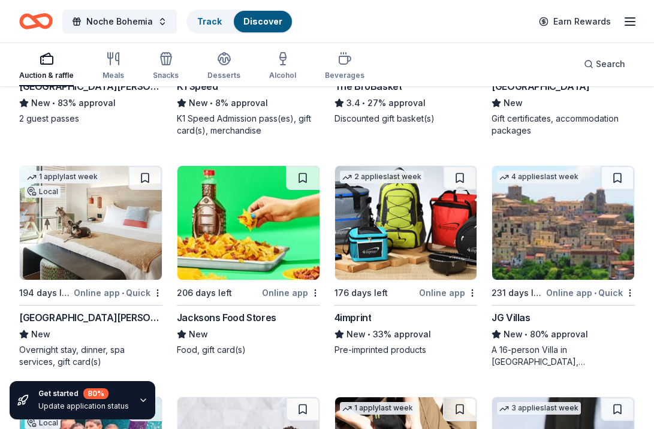
click at [557, 262] on img at bounding box center [563, 223] width 142 height 114
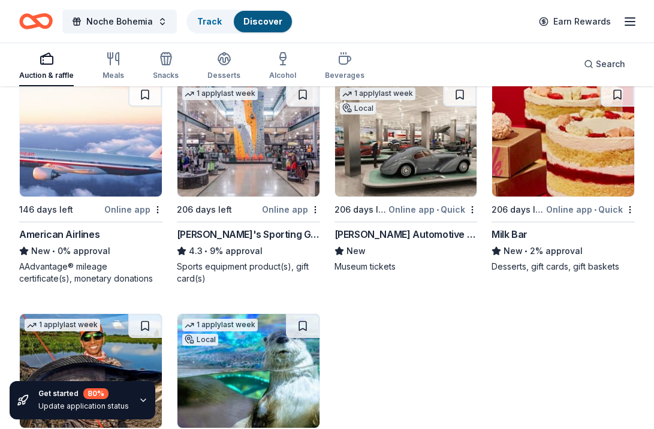
scroll to position [7157, 0]
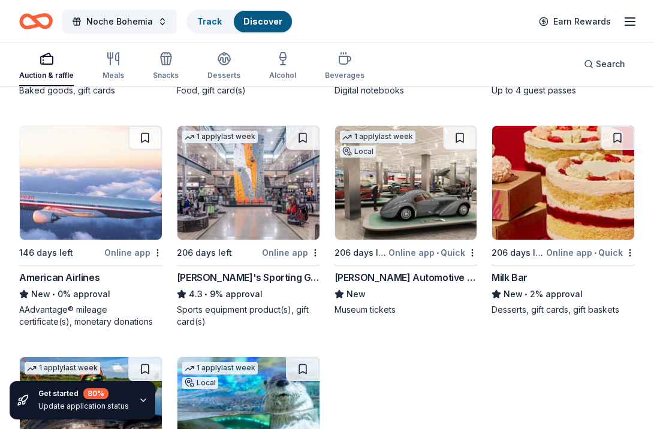
click at [81, 200] on img at bounding box center [91, 183] width 142 height 114
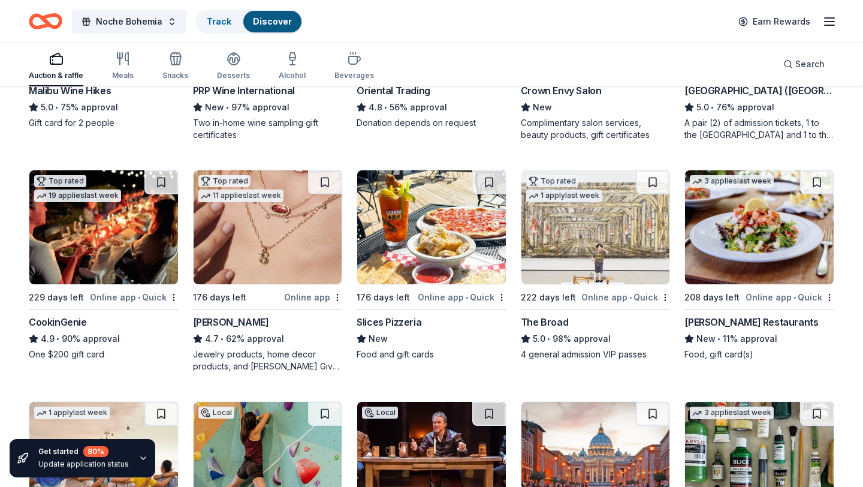
scroll to position [0, 0]
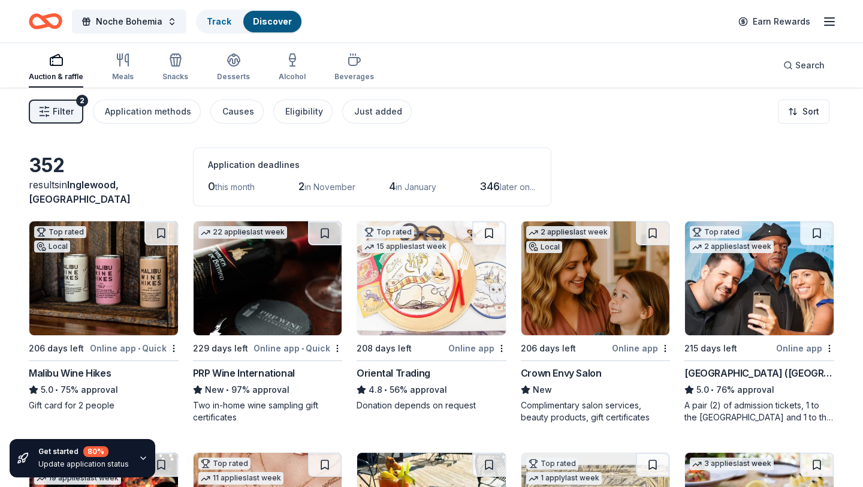
click at [53, 108] on span "Filter" at bounding box center [63, 111] width 21 height 14
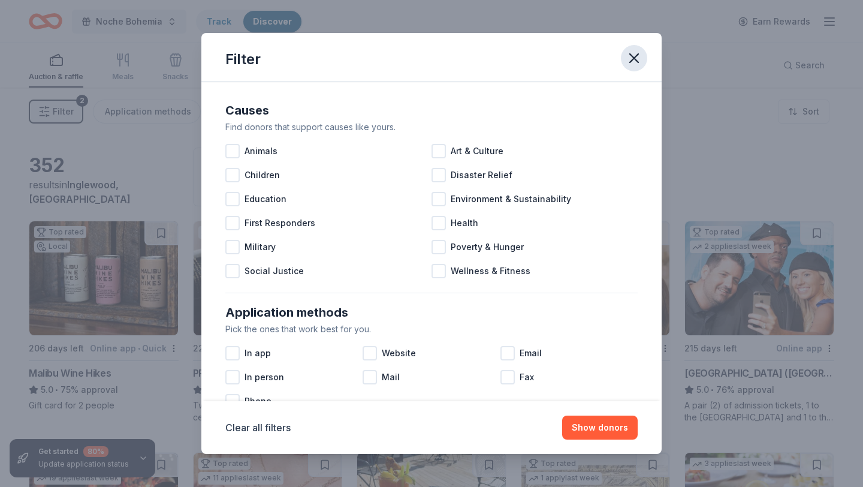
click at [636, 56] on icon "button" at bounding box center [634, 58] width 8 height 8
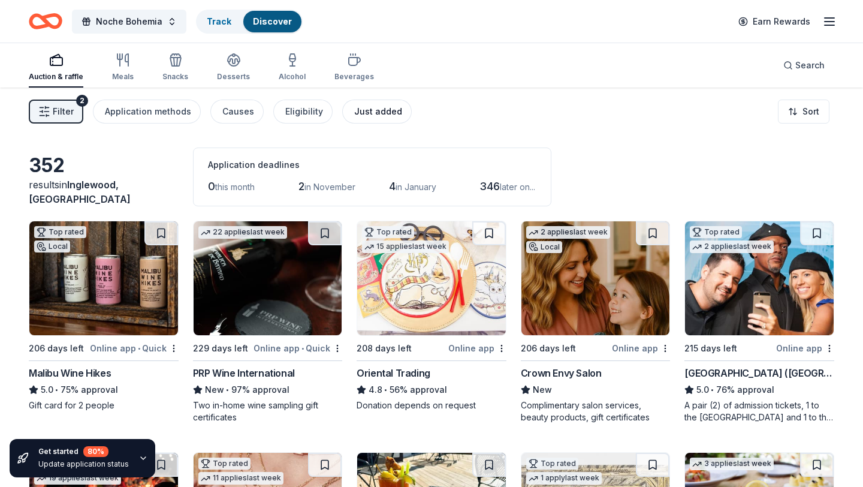
click at [362, 114] on div "Just added" at bounding box center [378, 111] width 48 height 14
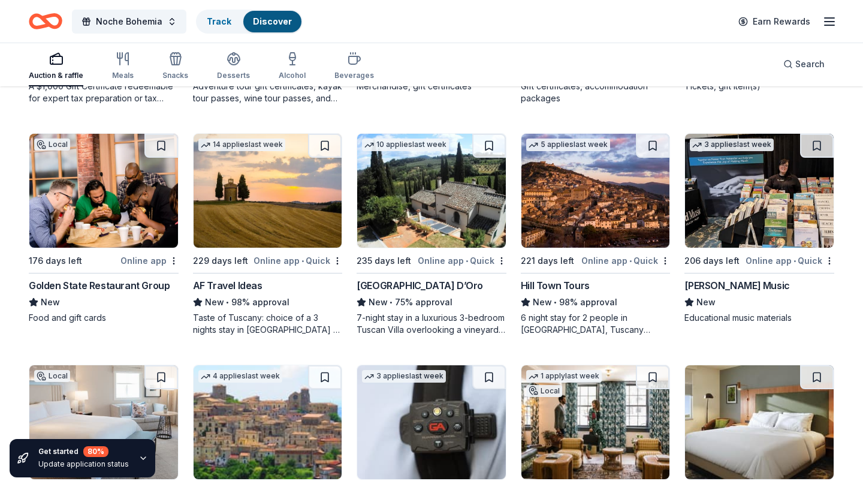
scroll to position [553, 0]
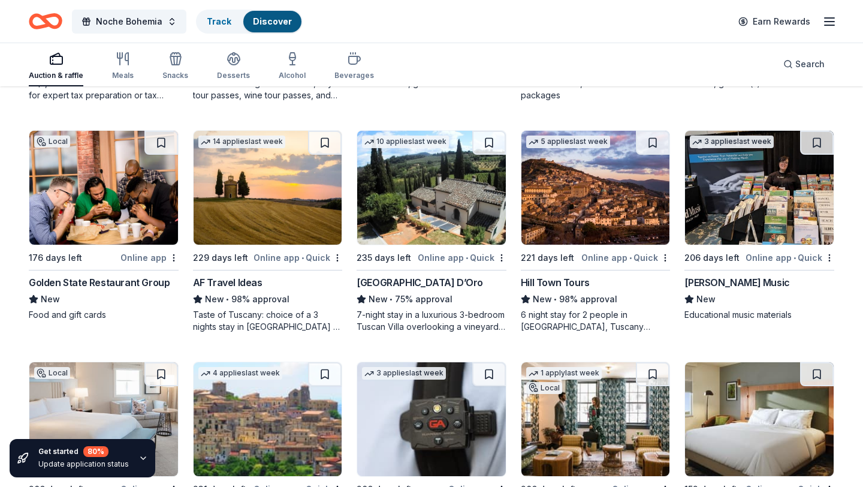
click at [278, 212] on img at bounding box center [268, 188] width 149 height 114
click at [450, 210] on img at bounding box center [431, 188] width 149 height 114
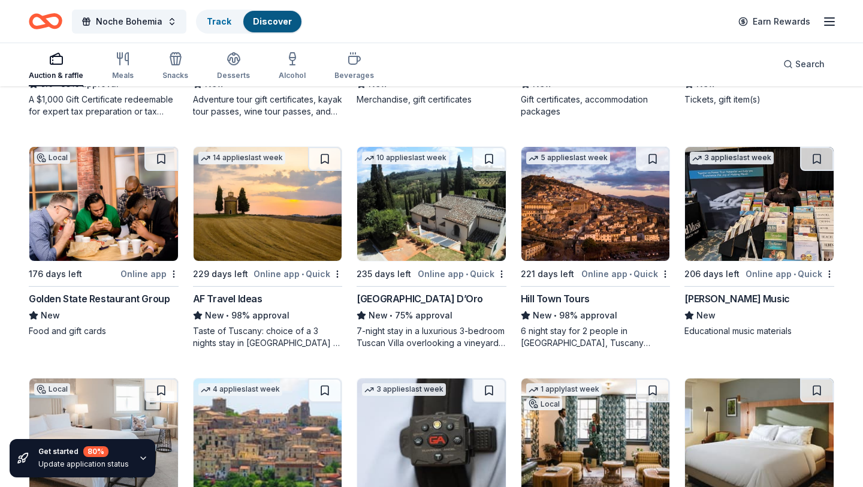
scroll to position [0, 0]
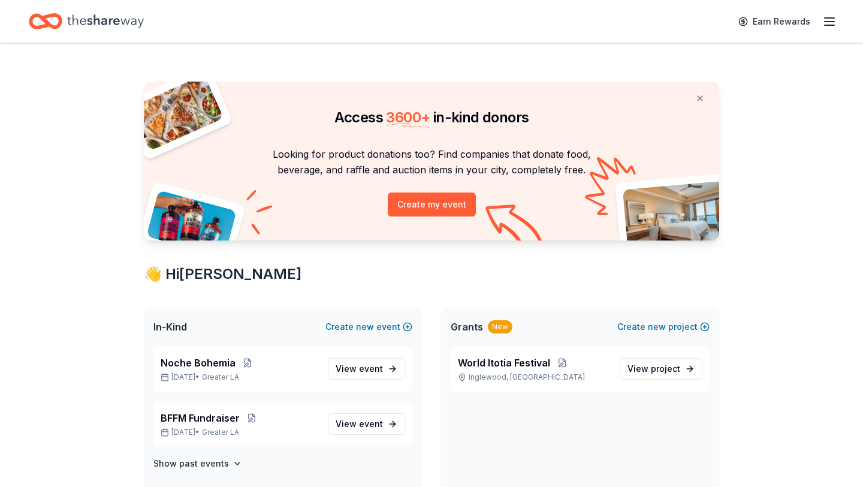
scroll to position [111, 0]
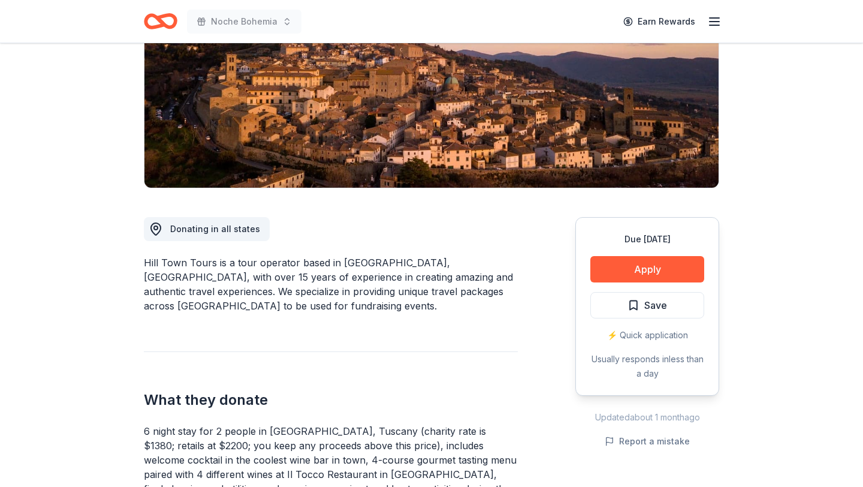
scroll to position [168, 0]
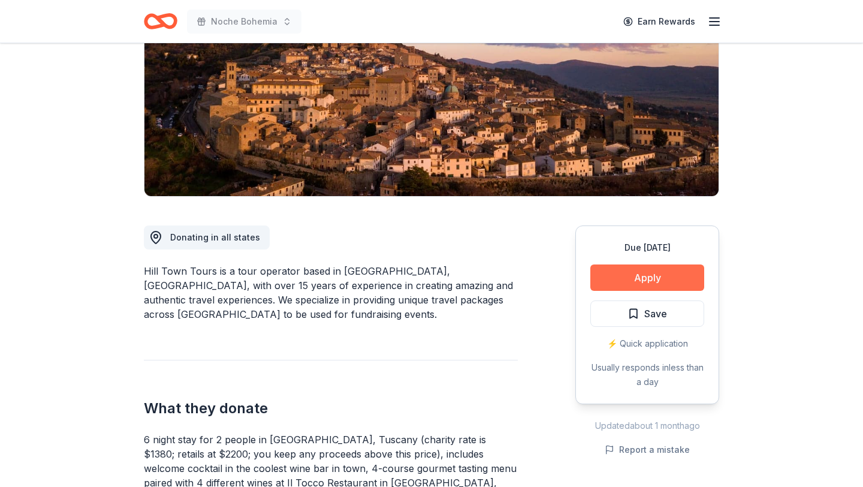
click at [663, 279] on button "Apply" at bounding box center [647, 277] width 114 height 26
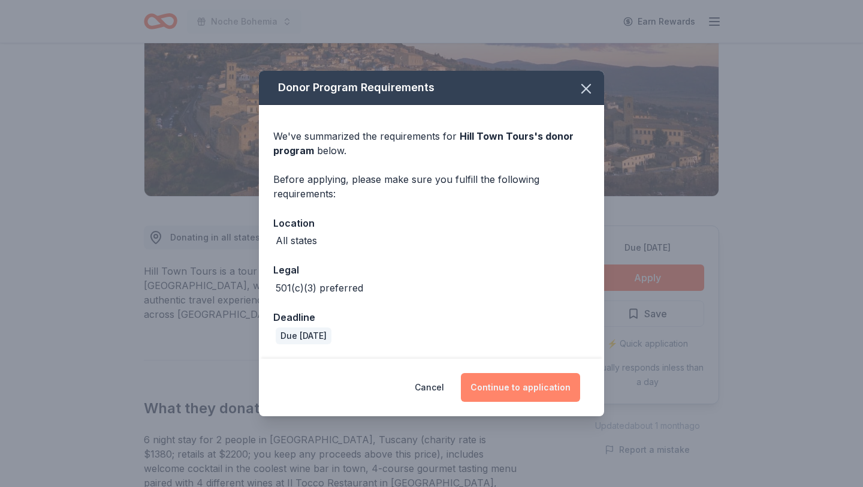
click at [535, 389] on button "Continue to application" at bounding box center [520, 387] width 119 height 29
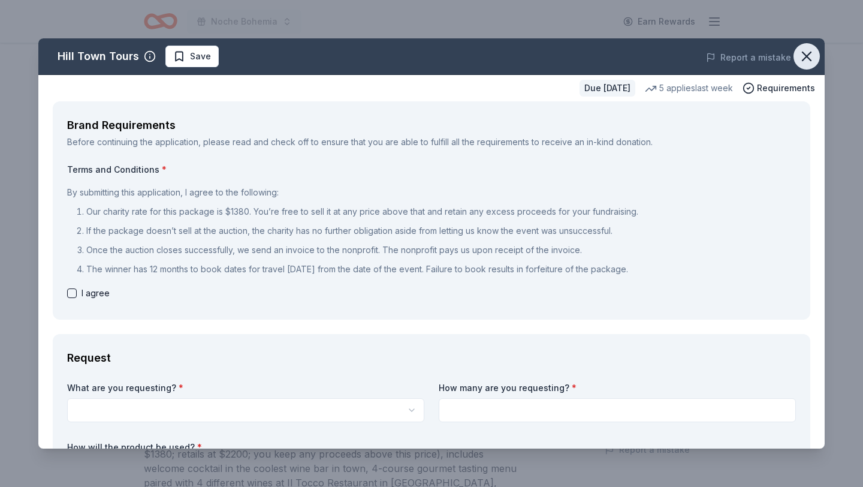
click at [811, 59] on icon "button" at bounding box center [806, 56] width 17 height 17
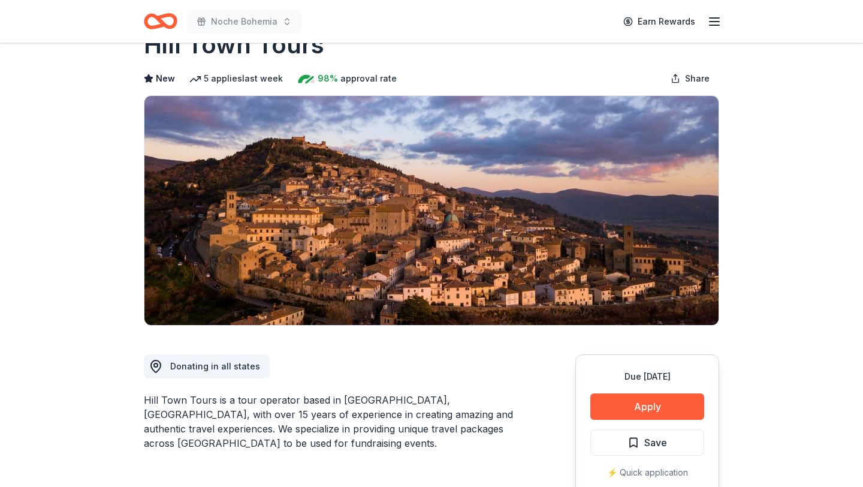
scroll to position [0, 0]
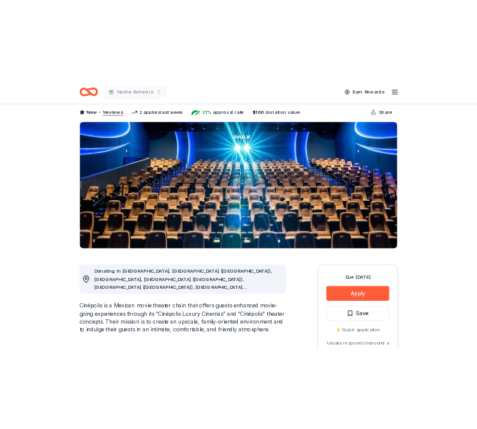
scroll to position [58, 0]
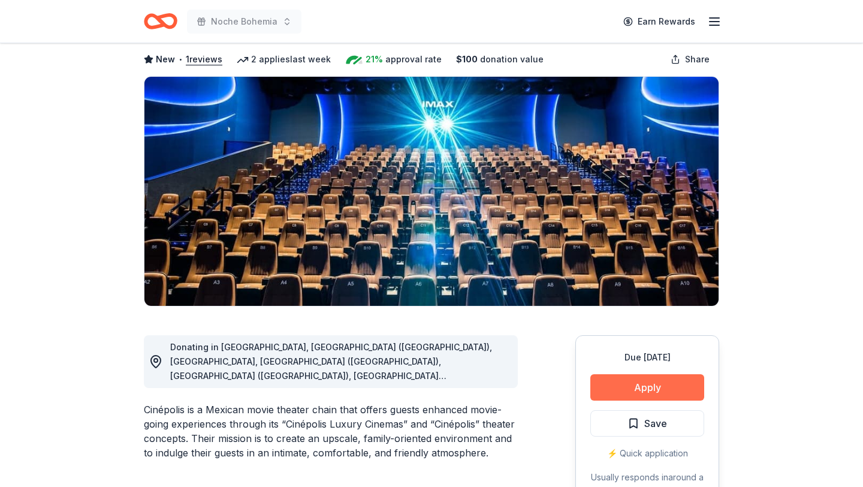
click at [664, 388] on button "Apply" at bounding box center [647, 387] width 114 height 26
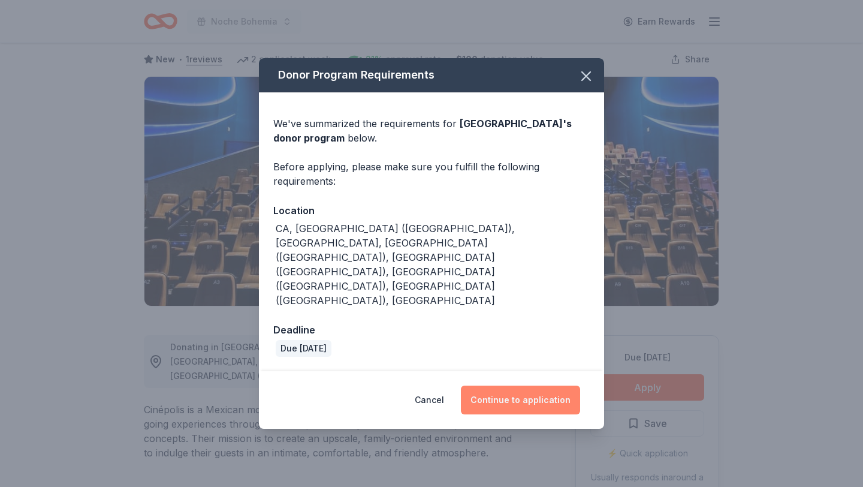
click at [518, 385] on button "Continue to application" at bounding box center [520, 399] width 119 height 29
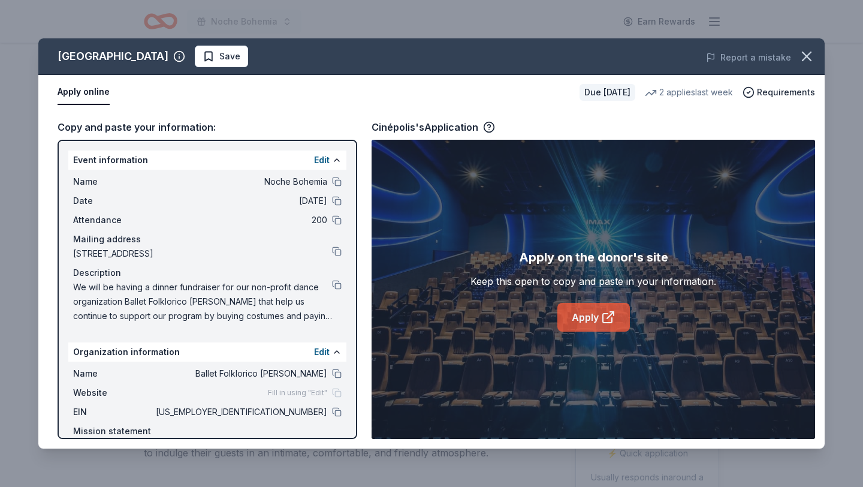
click at [588, 312] on link "Apply" at bounding box center [593, 317] width 73 height 29
click at [22, 53] on div "Cinépolis Save Report a mistake Apply online Due in 206 days 2 applies last wee…" at bounding box center [431, 243] width 863 height 487
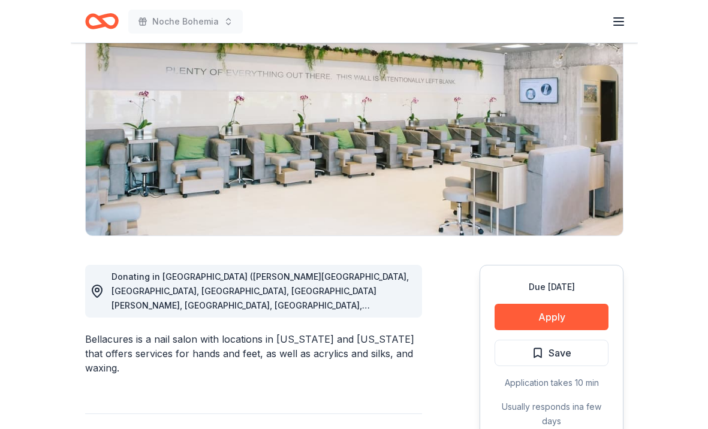
scroll to position [131, 0]
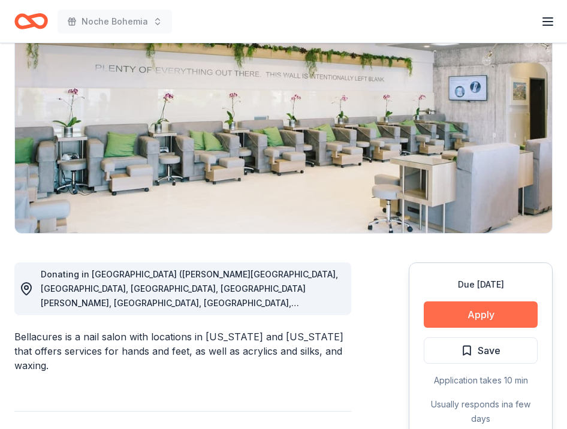
click at [489, 317] on button "Apply" at bounding box center [481, 314] width 114 height 26
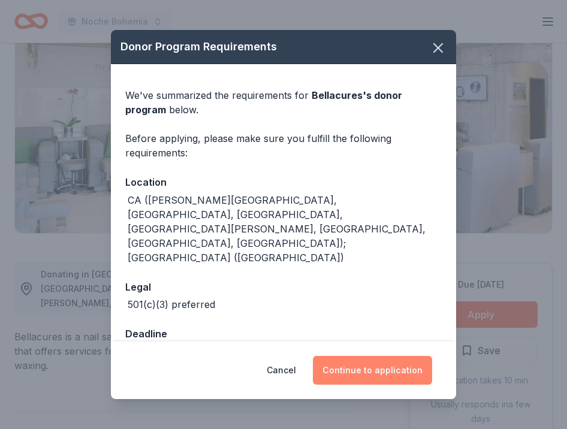
click at [388, 365] on button "Continue to application" at bounding box center [372, 370] width 119 height 29
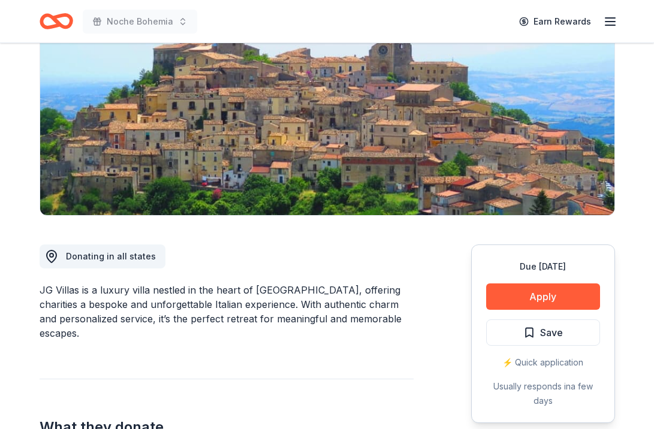
scroll to position [151, 0]
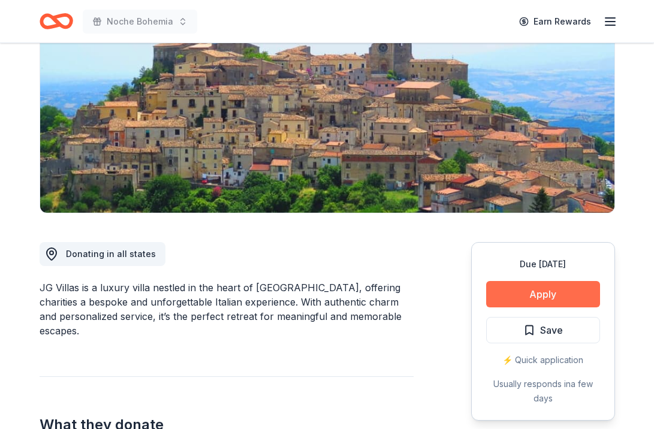
click at [535, 289] on button "Apply" at bounding box center [543, 294] width 114 height 26
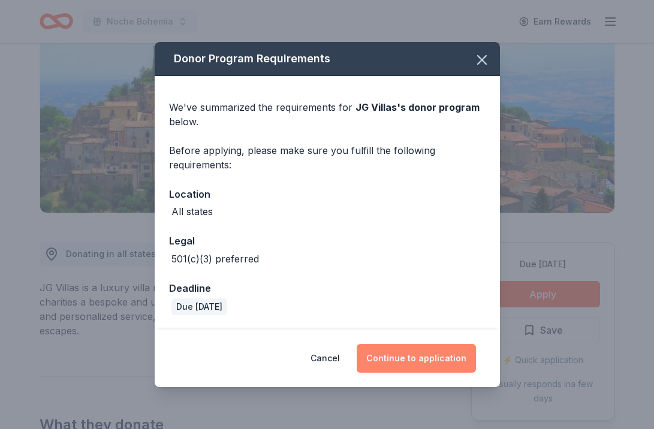
click at [426, 359] on button "Continue to application" at bounding box center [416, 358] width 119 height 29
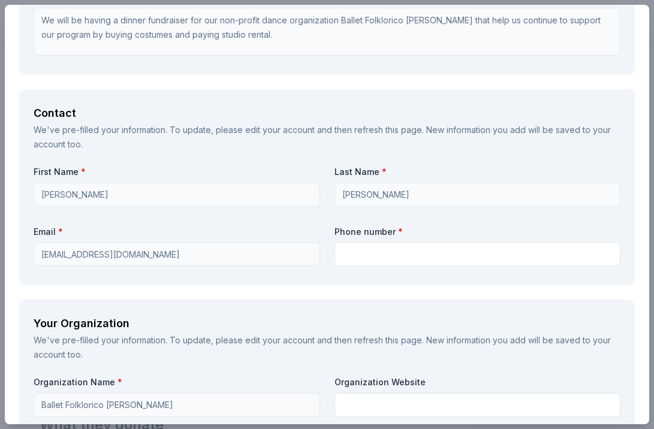
scroll to position [0, 0]
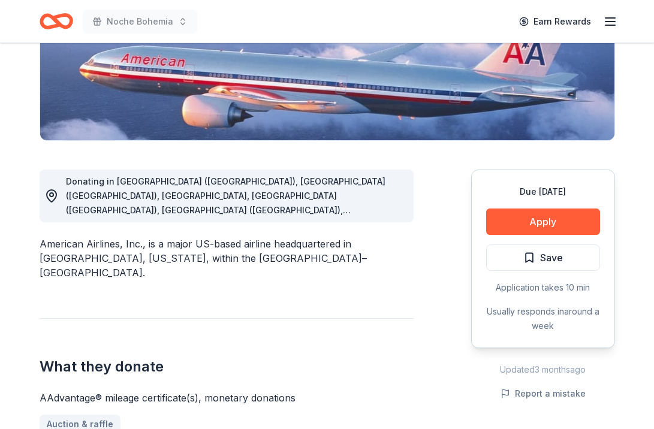
scroll to position [222, 0]
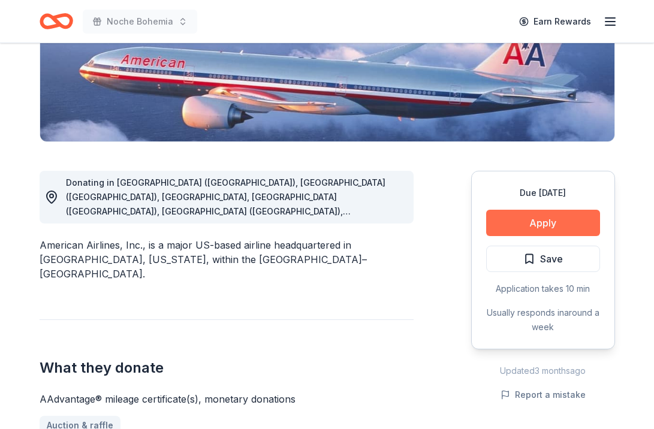
click at [549, 221] on button "Apply" at bounding box center [543, 223] width 114 height 26
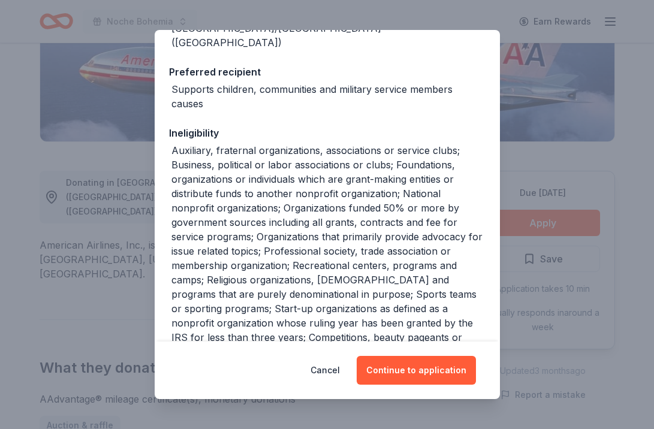
scroll to position [315, 0]
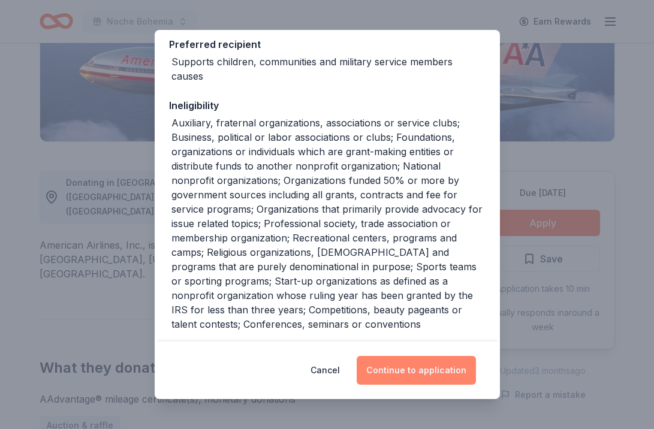
click at [425, 371] on button "Continue to application" at bounding box center [416, 370] width 119 height 29
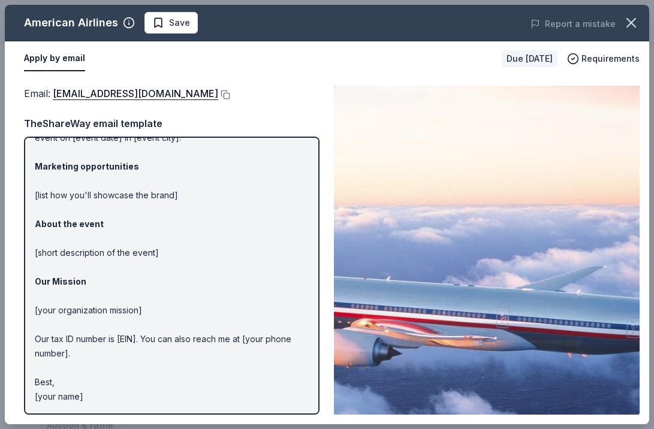
scroll to position [0, 0]
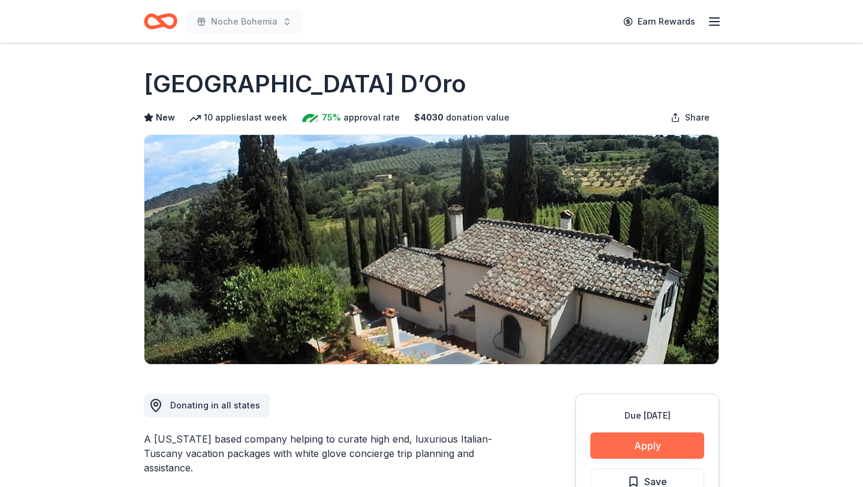
click at [666, 441] on button "Apply" at bounding box center [647, 445] width 114 height 26
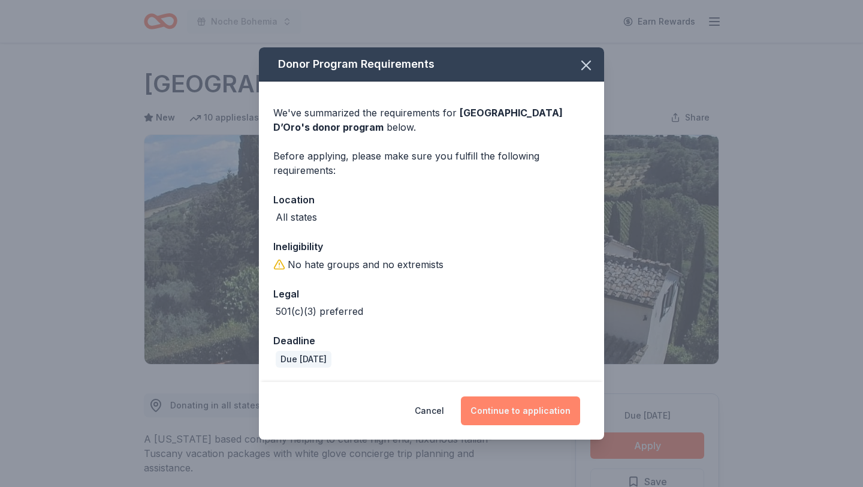
click at [518, 405] on button "Continue to application" at bounding box center [520, 410] width 119 height 29
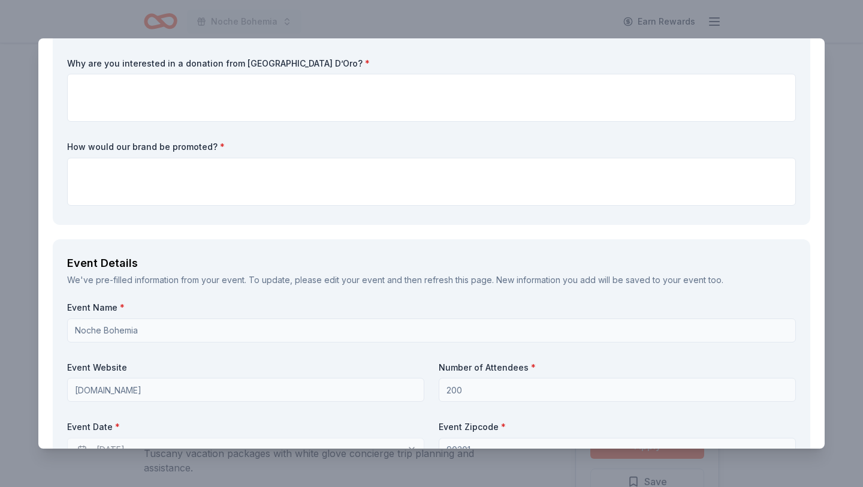
scroll to position [471, 0]
